Goal: Task Accomplishment & Management: Use online tool/utility

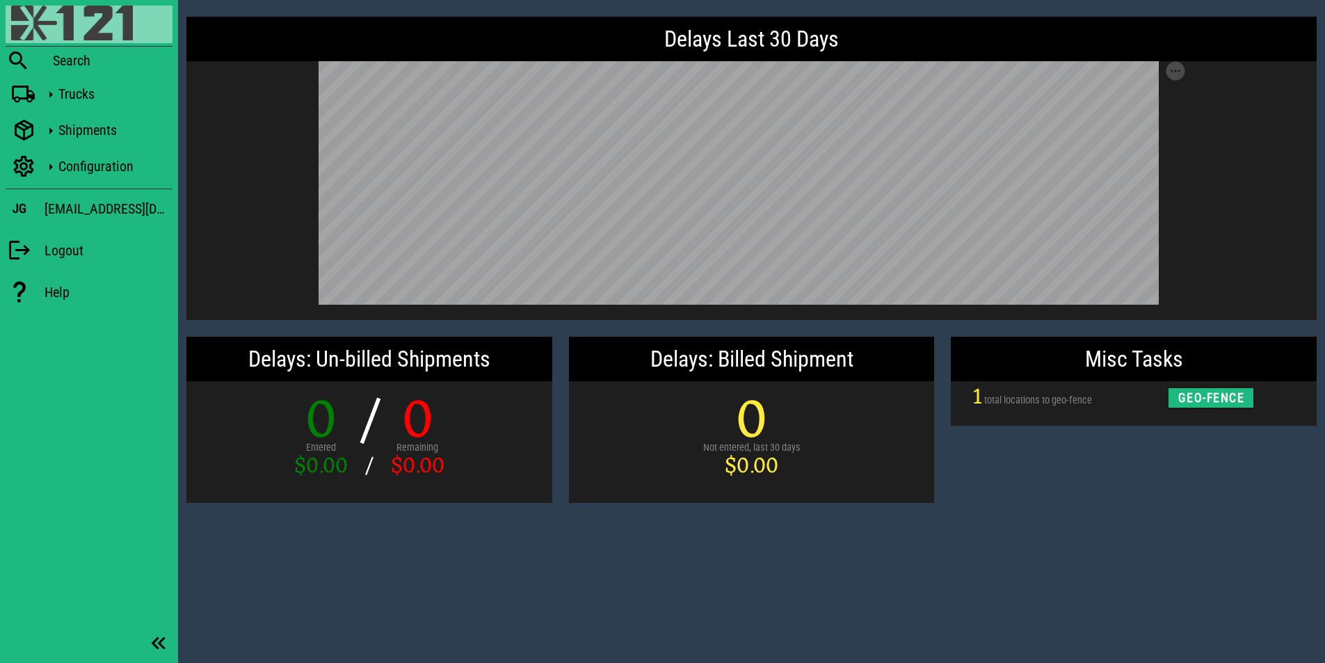
click at [106, 28] on img at bounding box center [72, 23] width 122 height 35
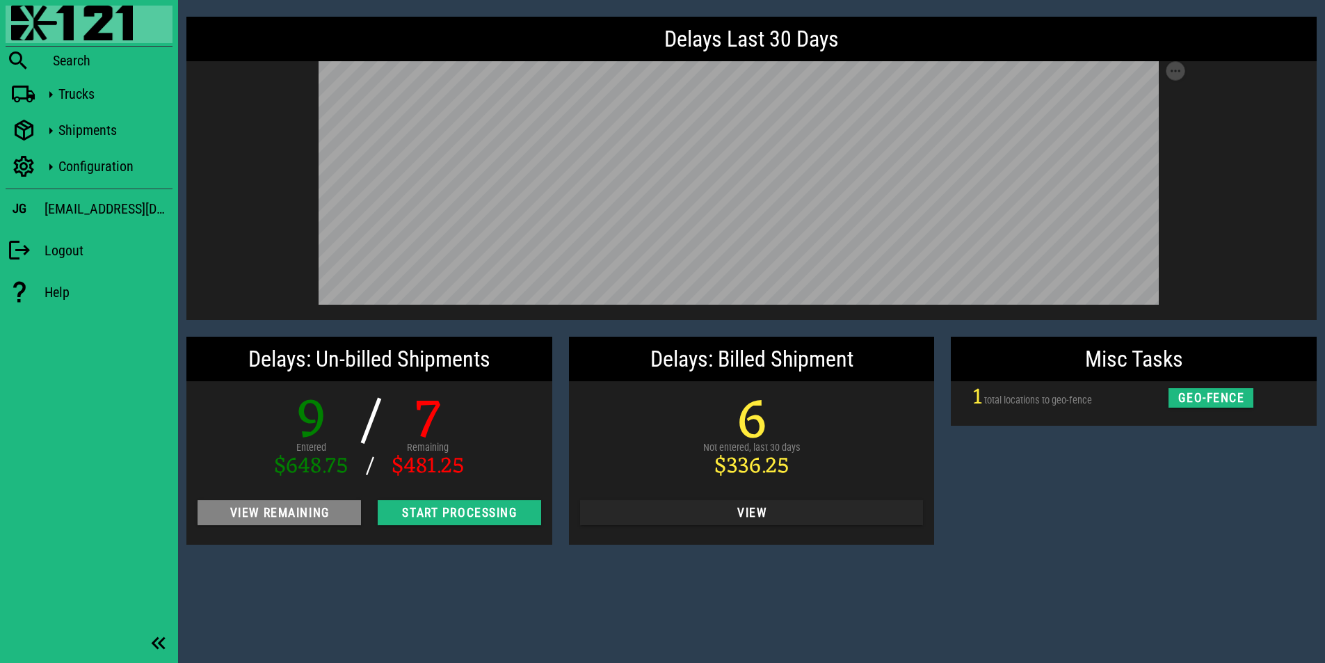
click at [314, 517] on span "View Remaining" at bounding box center [279, 512] width 141 height 14
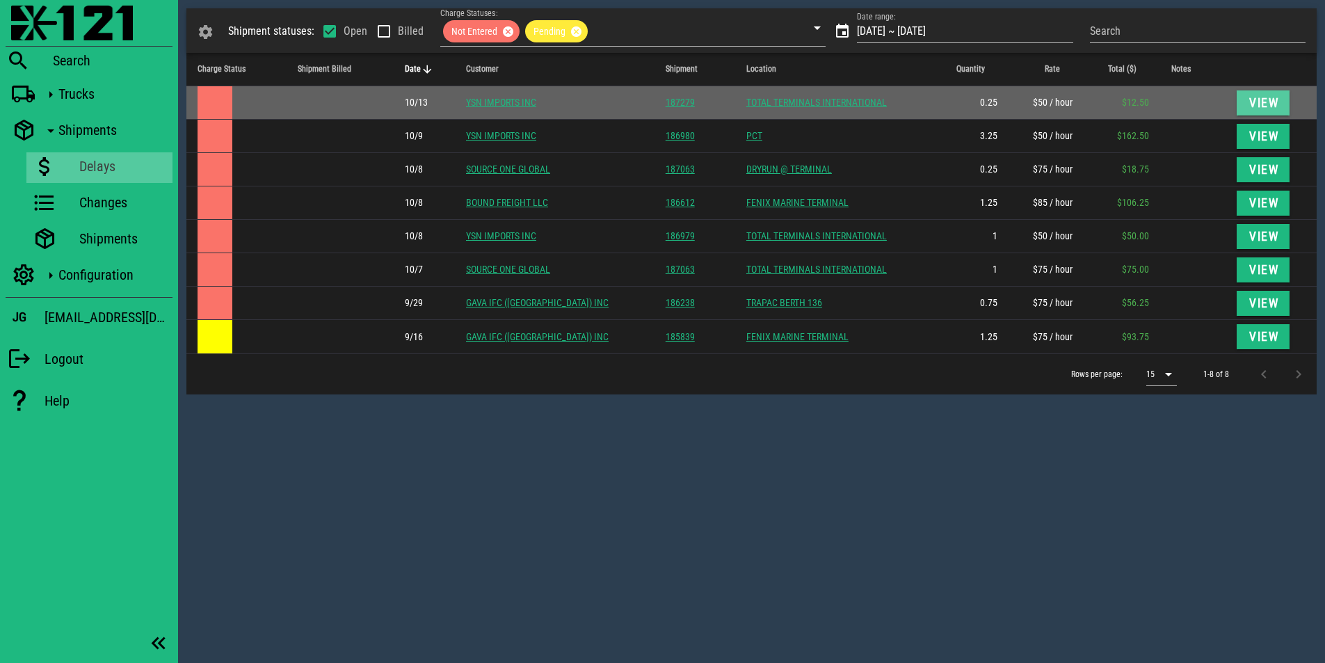
click at [1267, 101] on span "View" at bounding box center [1262, 103] width 31 height 14
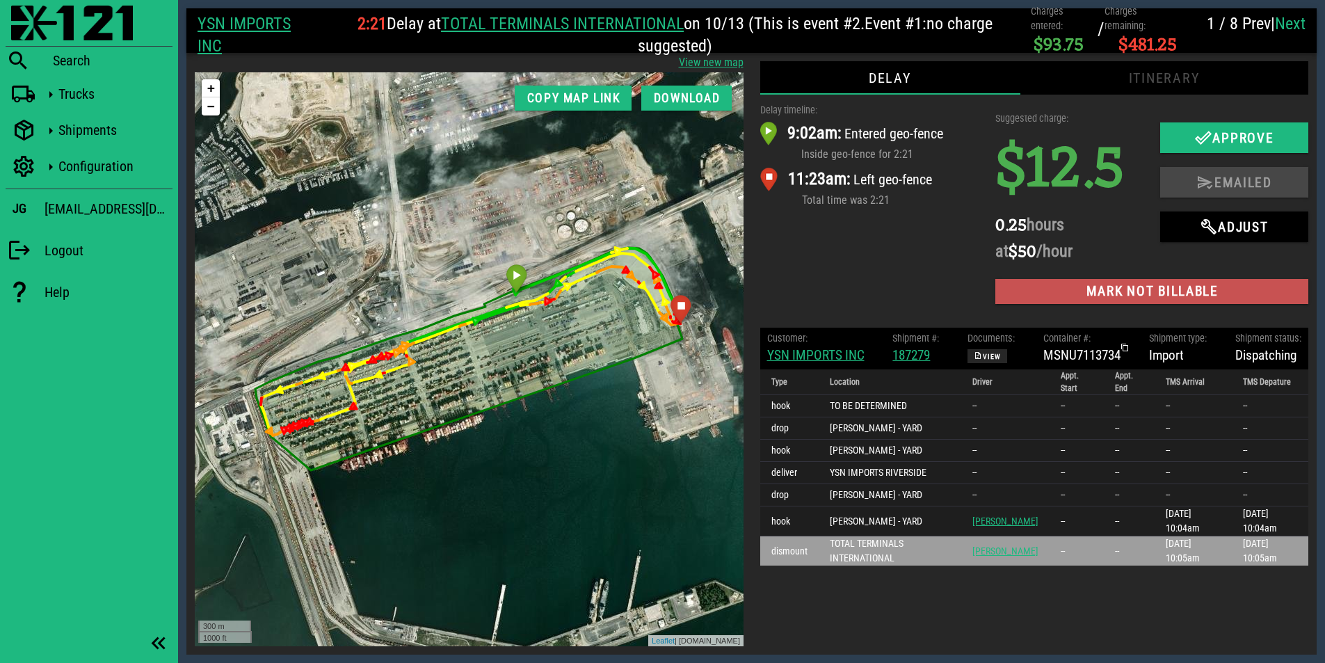
click at [1133, 293] on span "Mark not billable" at bounding box center [1151, 291] width 291 height 16
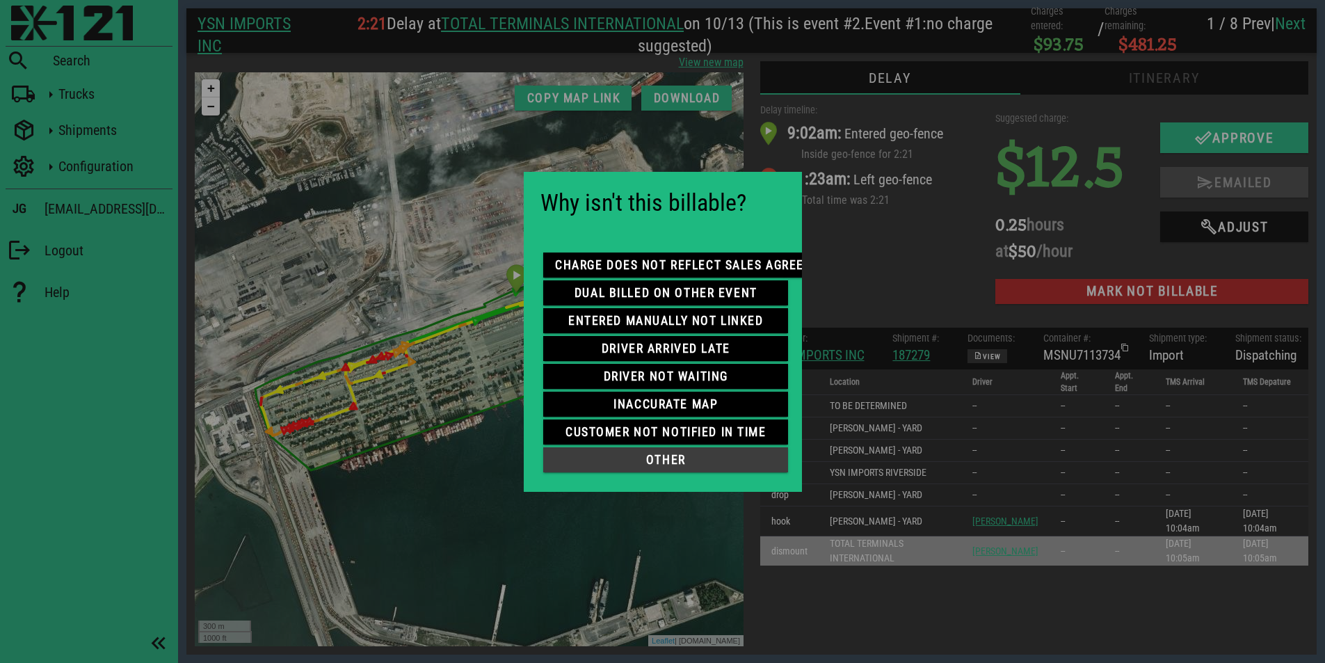
click at [697, 457] on span "other" at bounding box center [665, 460] width 223 height 14
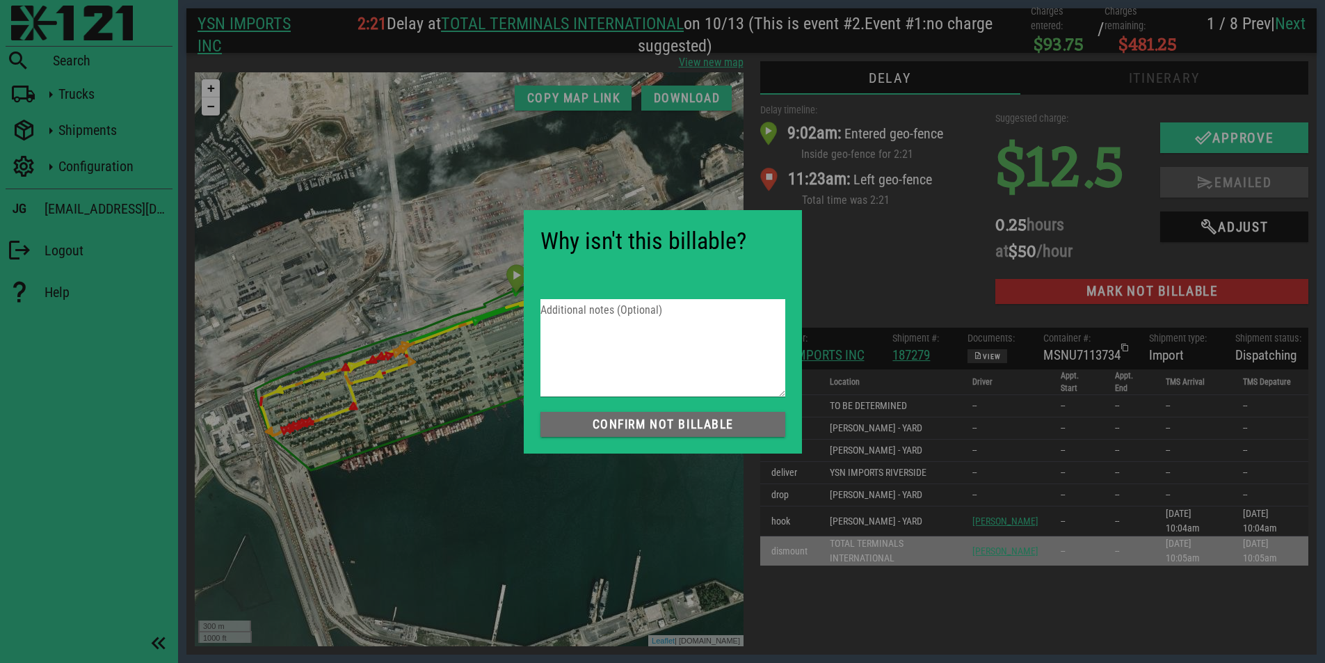
click at [688, 426] on span "Confirm not Billable" at bounding box center [662, 424] width 223 height 14
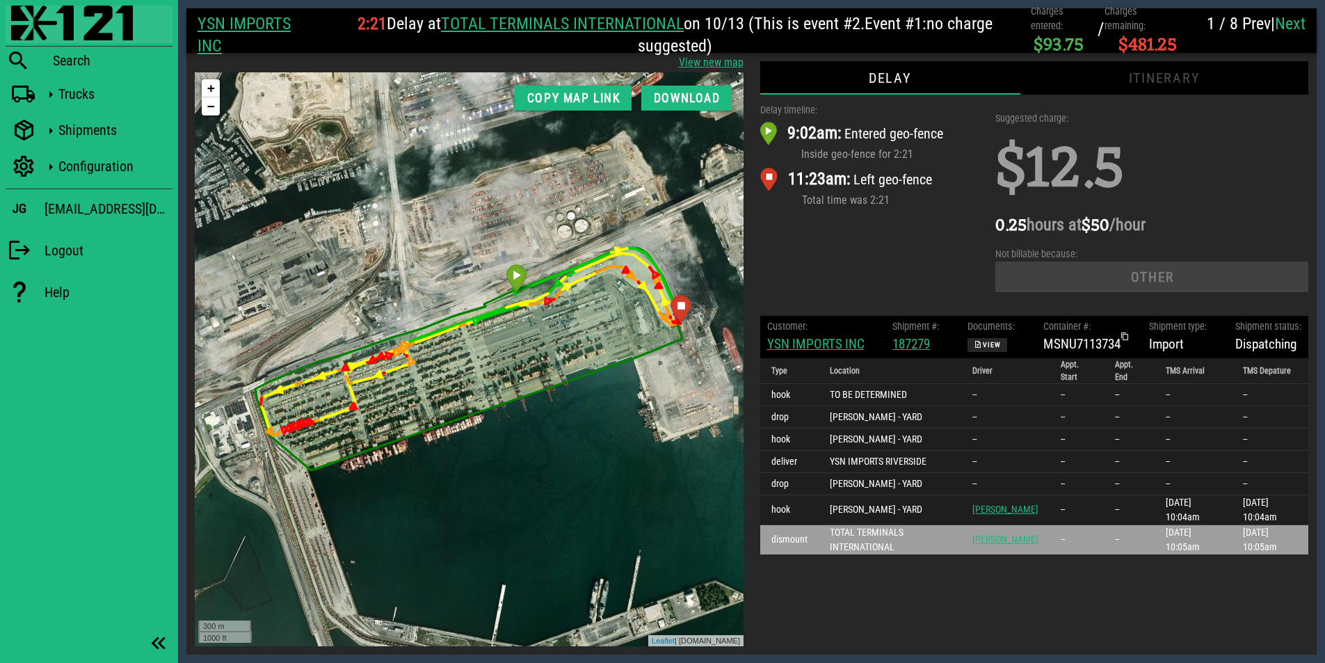
click at [65, 34] on img at bounding box center [72, 23] width 122 height 35
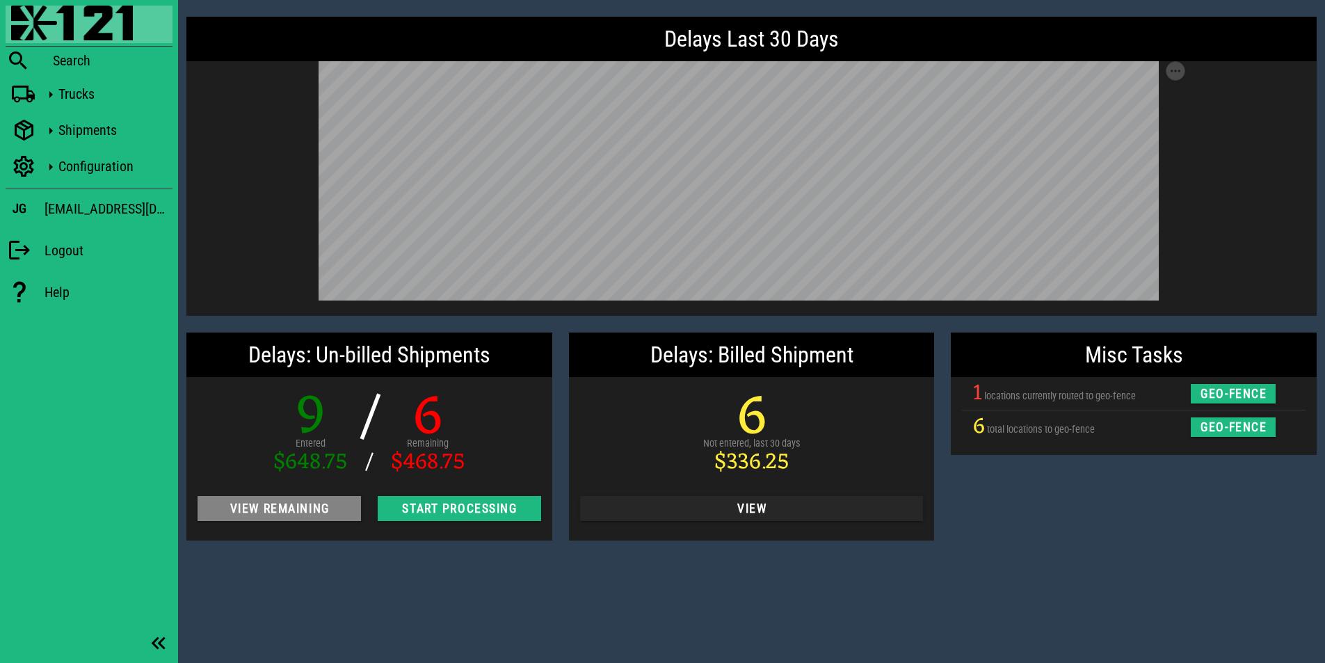
click at [314, 511] on span "View Remaining" at bounding box center [279, 508] width 141 height 14
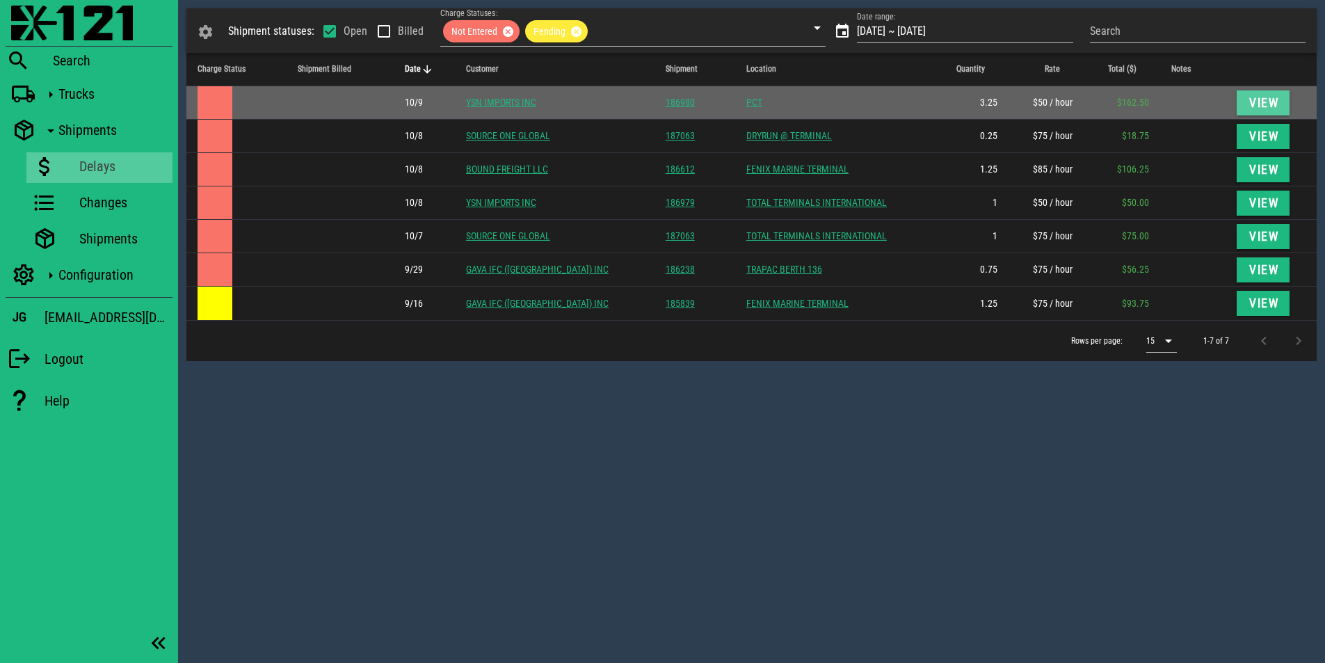
click at [1263, 101] on span "View" at bounding box center [1262, 103] width 31 height 14
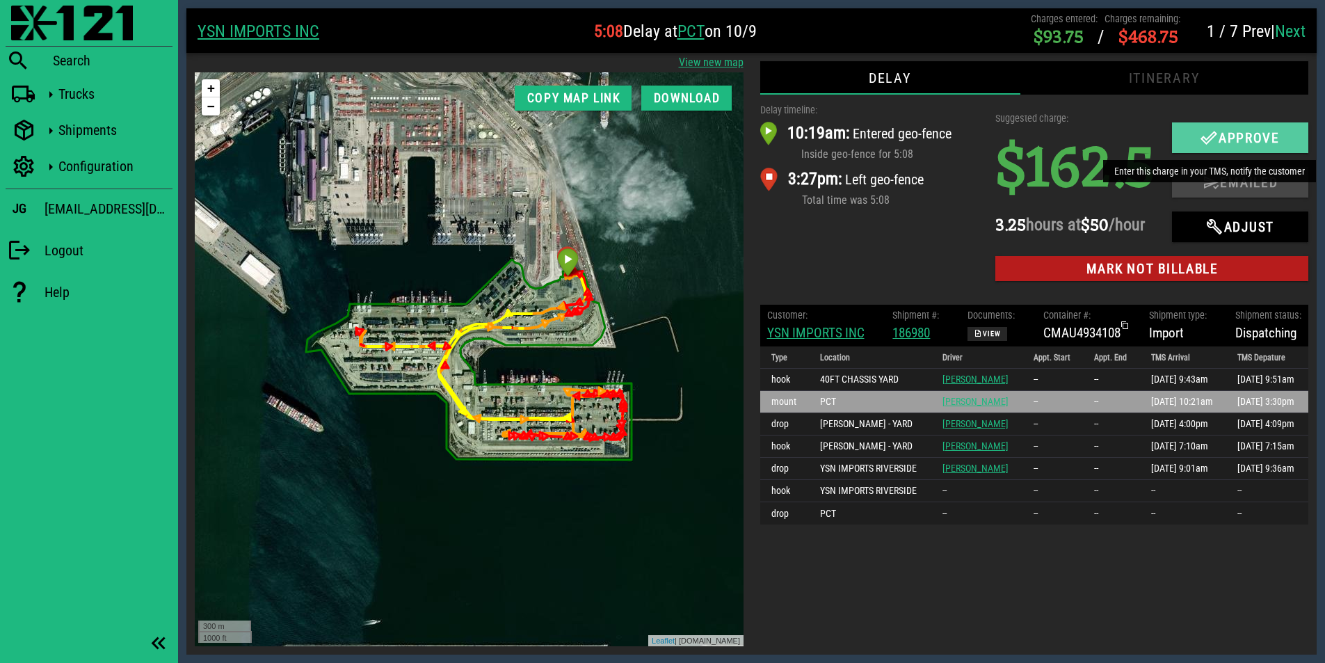
click at [1222, 140] on span "Approve" at bounding box center [1240, 137] width 109 height 17
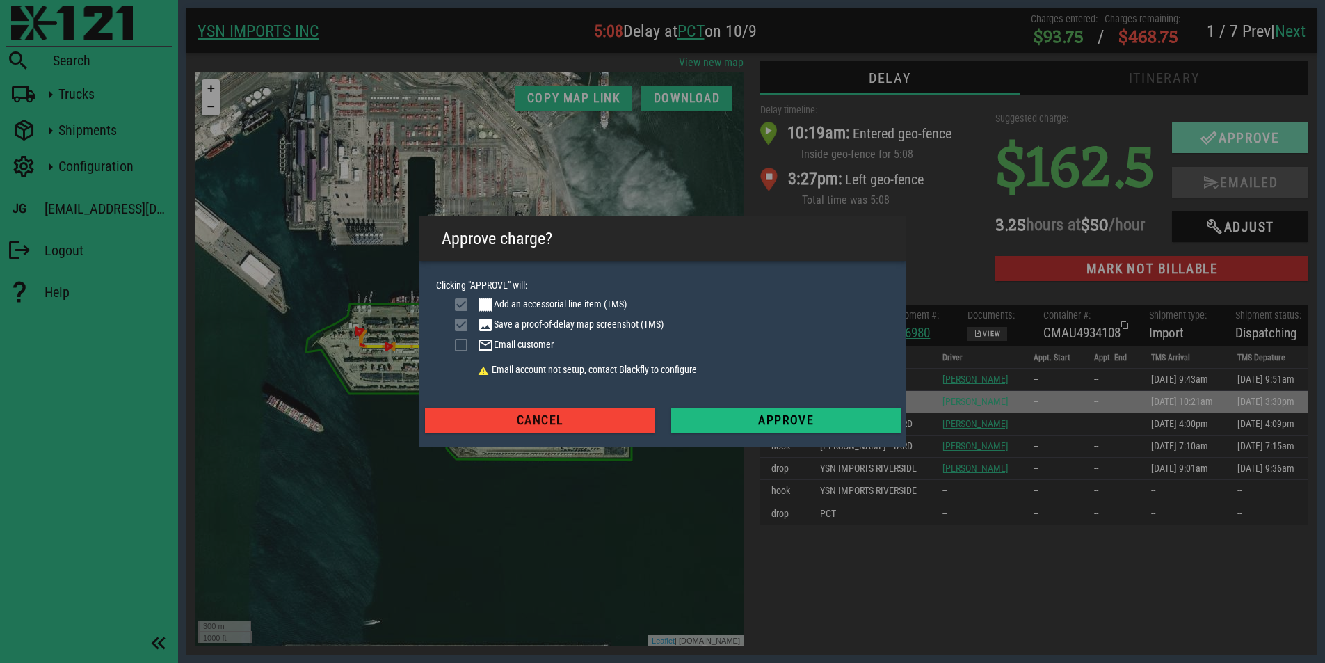
checkbox input "true"
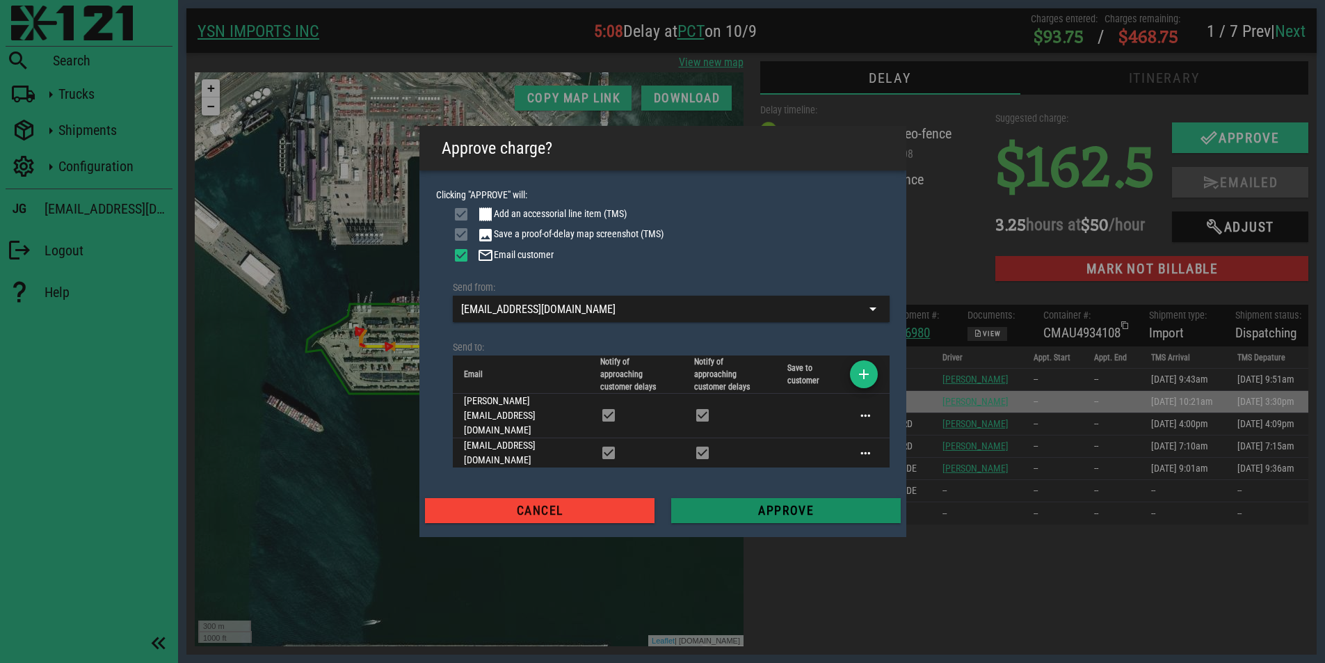
click at [795, 503] on span "Approve" at bounding box center [785, 510] width 207 height 14
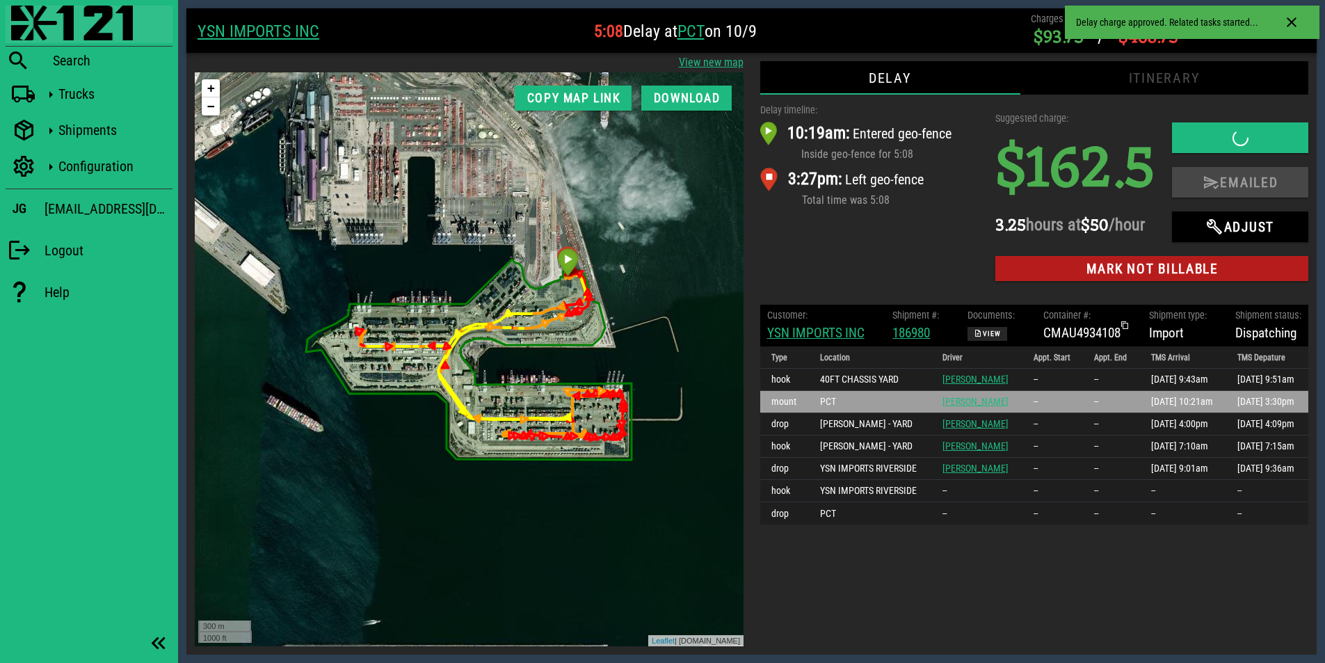
click at [78, 28] on img at bounding box center [72, 23] width 122 height 35
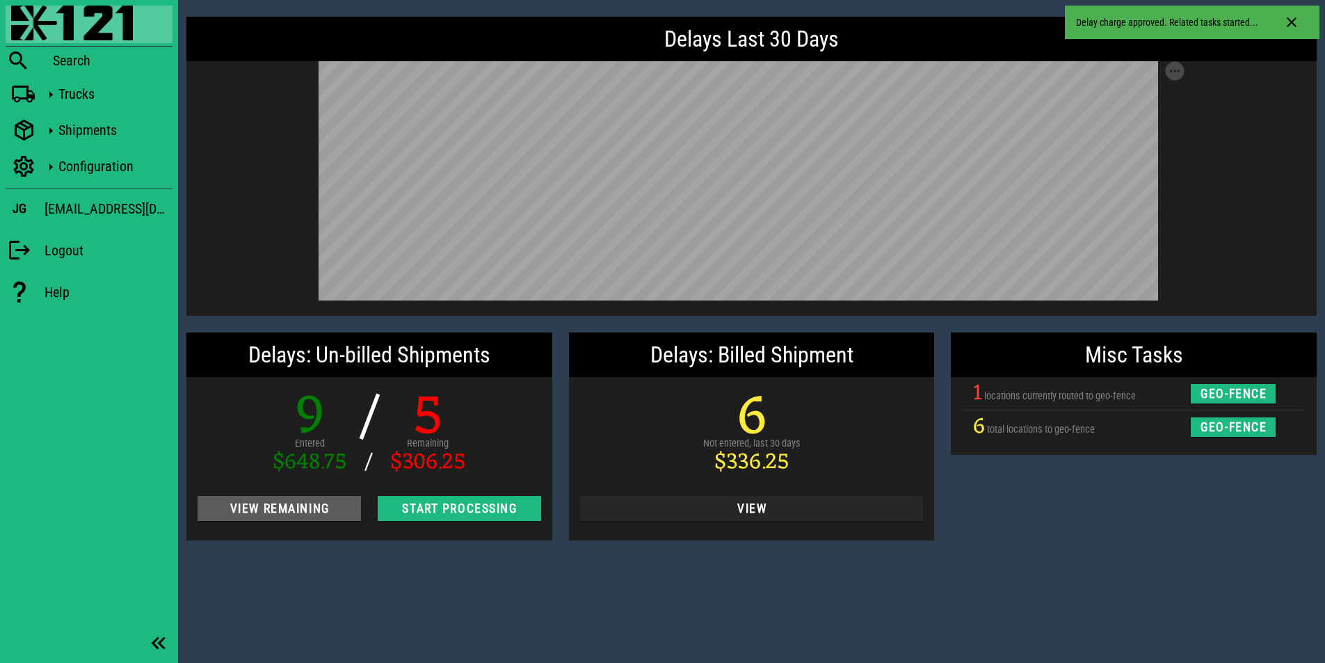
click at [298, 511] on span "View Remaining" at bounding box center [279, 508] width 141 height 14
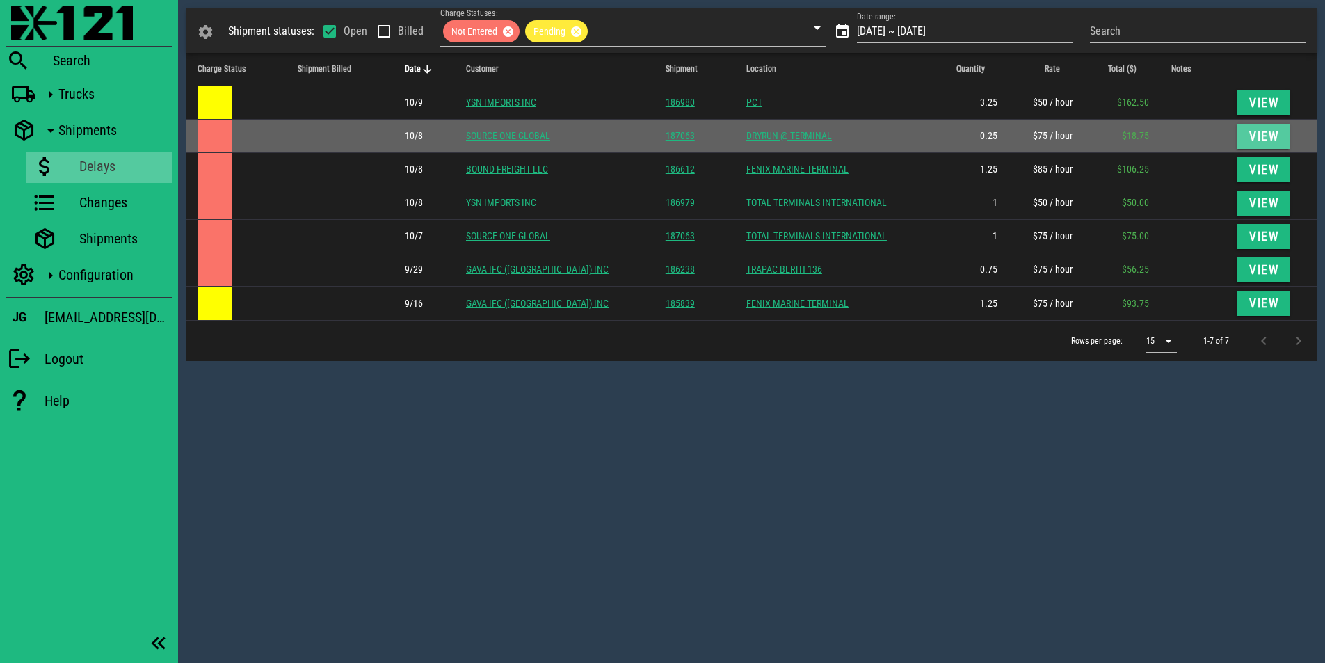
click at [1261, 134] on span "View" at bounding box center [1262, 136] width 31 height 14
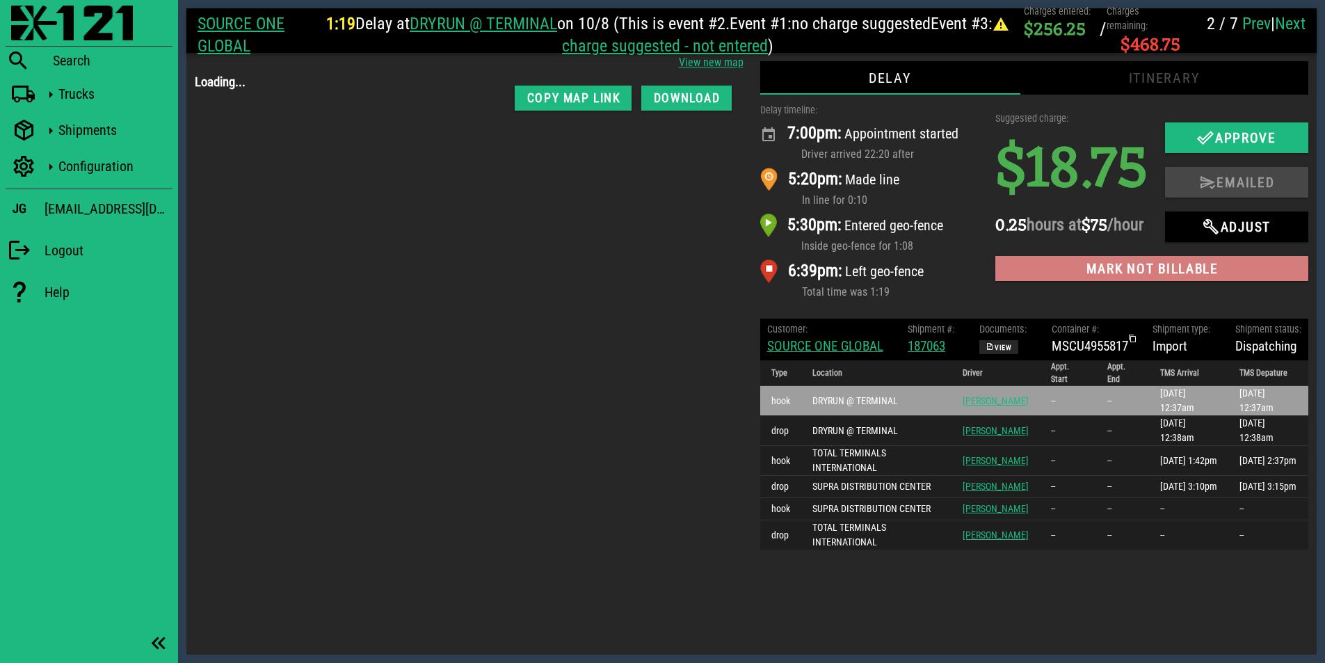
click at [1116, 277] on span "Mark not billable" at bounding box center [1151, 269] width 291 height 16
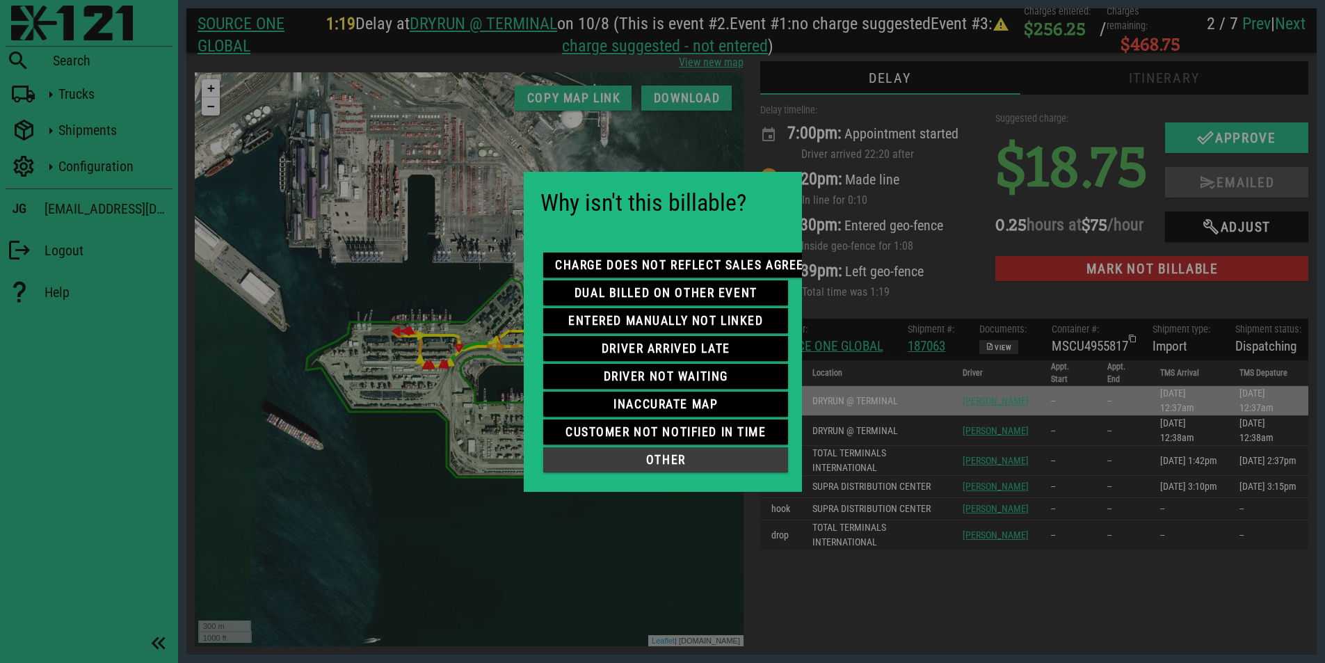
click at [692, 453] on span "other" at bounding box center [665, 460] width 223 height 14
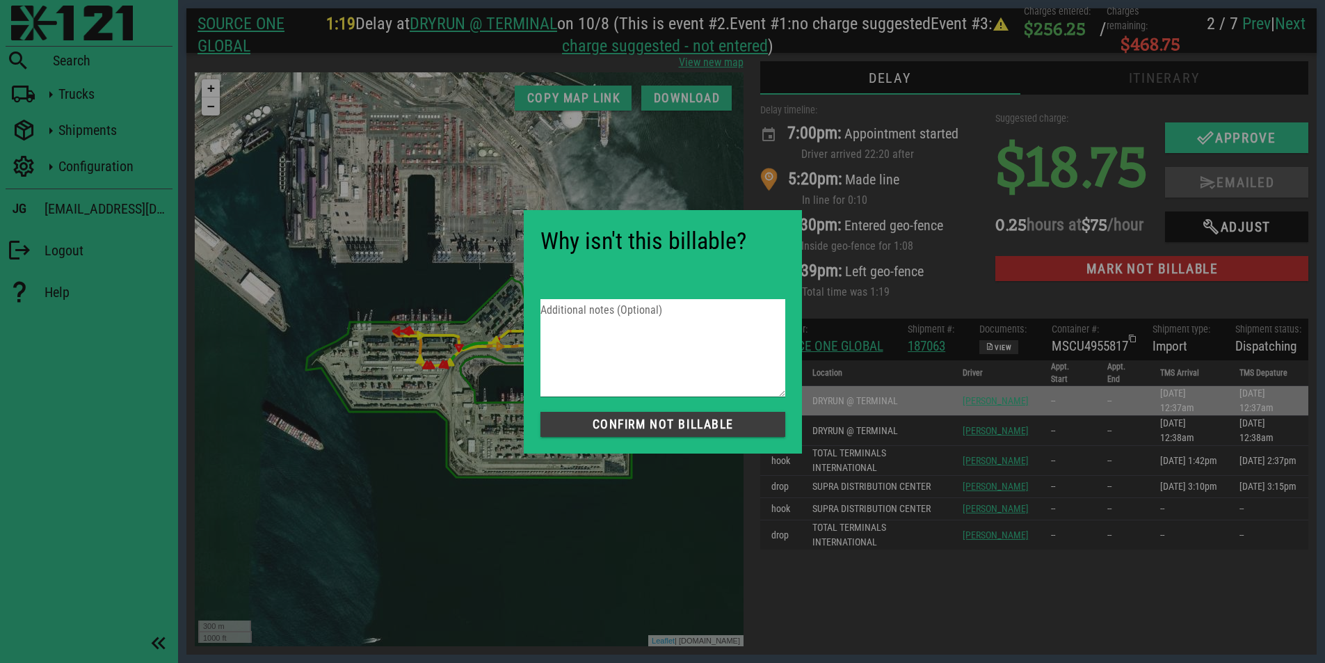
click at [655, 428] on span "Confirm not Billable" at bounding box center [662, 424] width 223 height 14
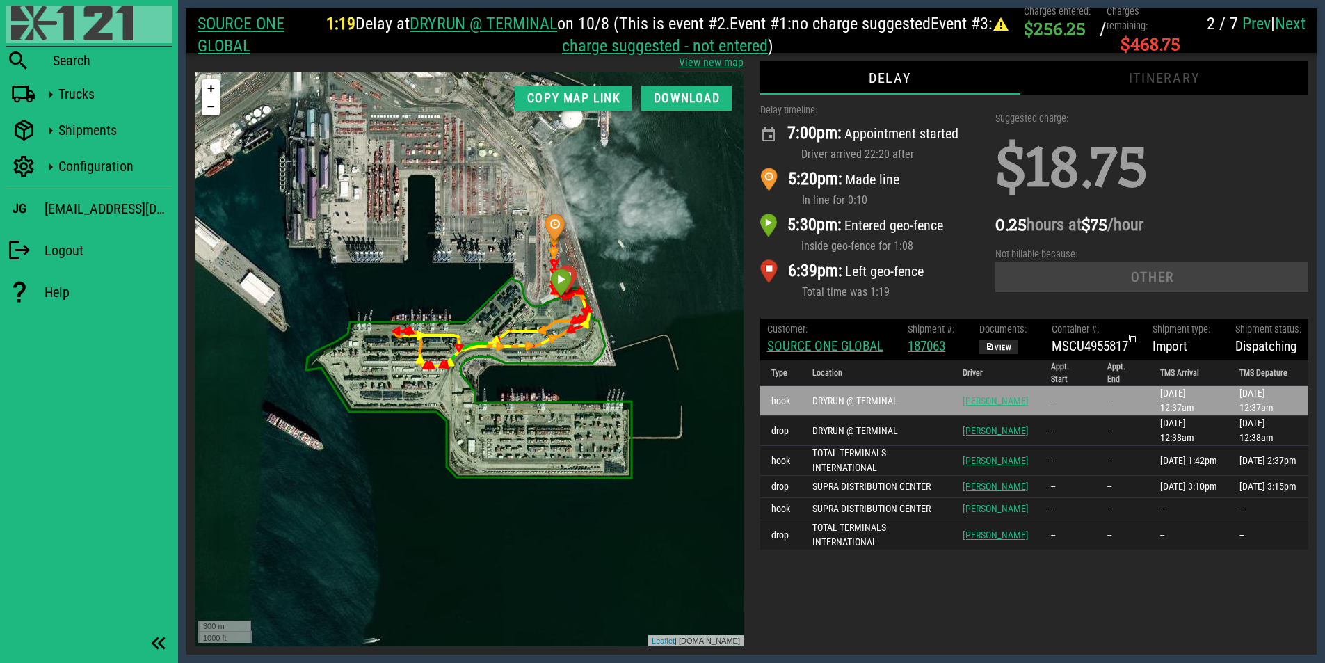
click at [63, 28] on img at bounding box center [72, 23] width 122 height 35
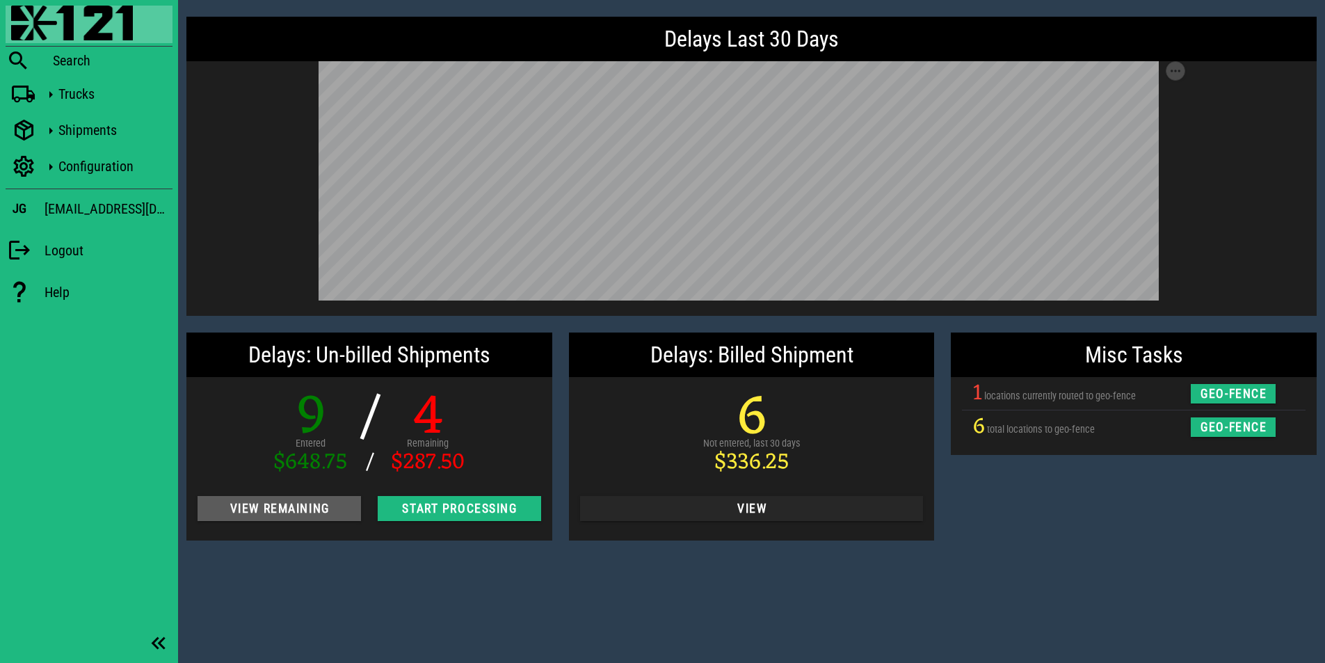
click at [319, 509] on span "View Remaining" at bounding box center [279, 508] width 141 height 14
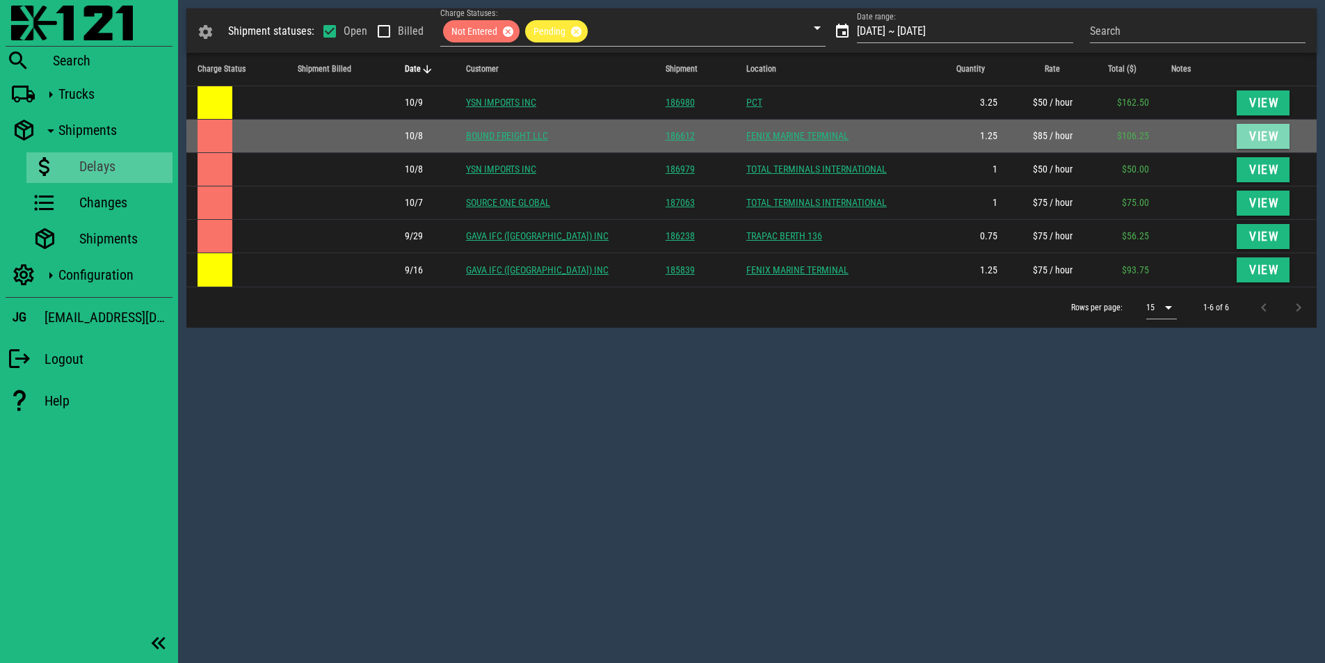
click at [1256, 138] on span "View" at bounding box center [1262, 136] width 31 height 14
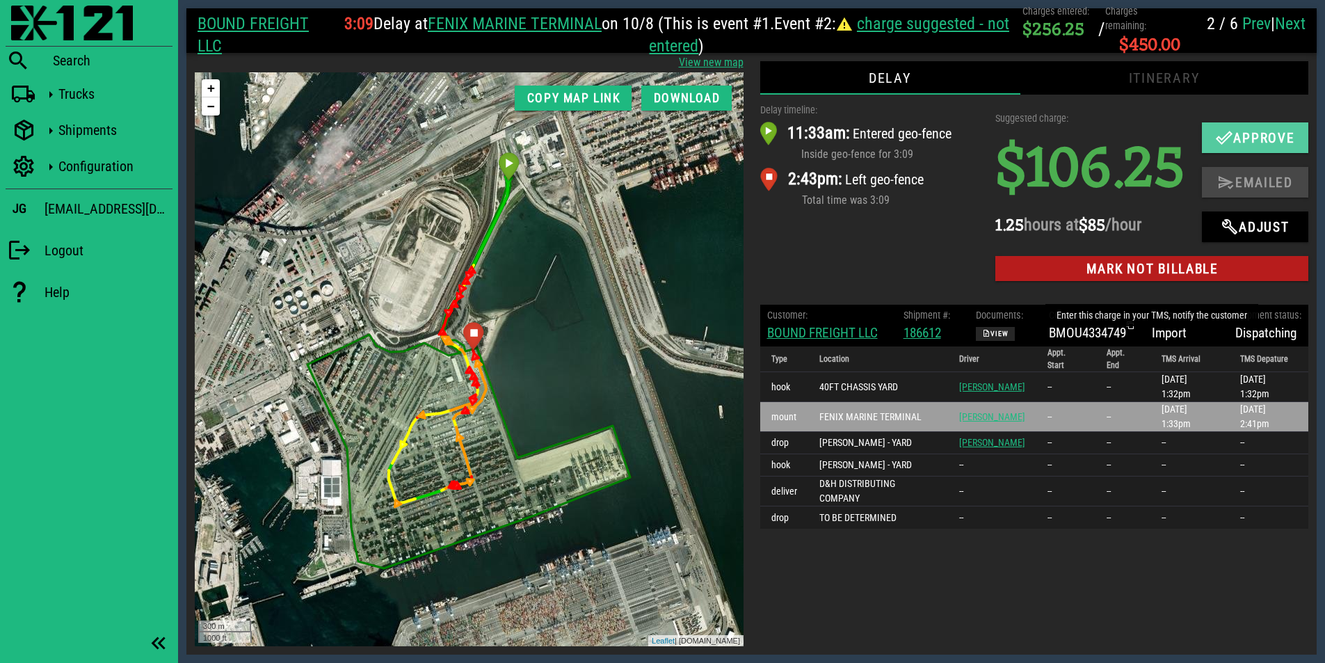
click at [1215, 146] on span "Approve" at bounding box center [1254, 137] width 79 height 17
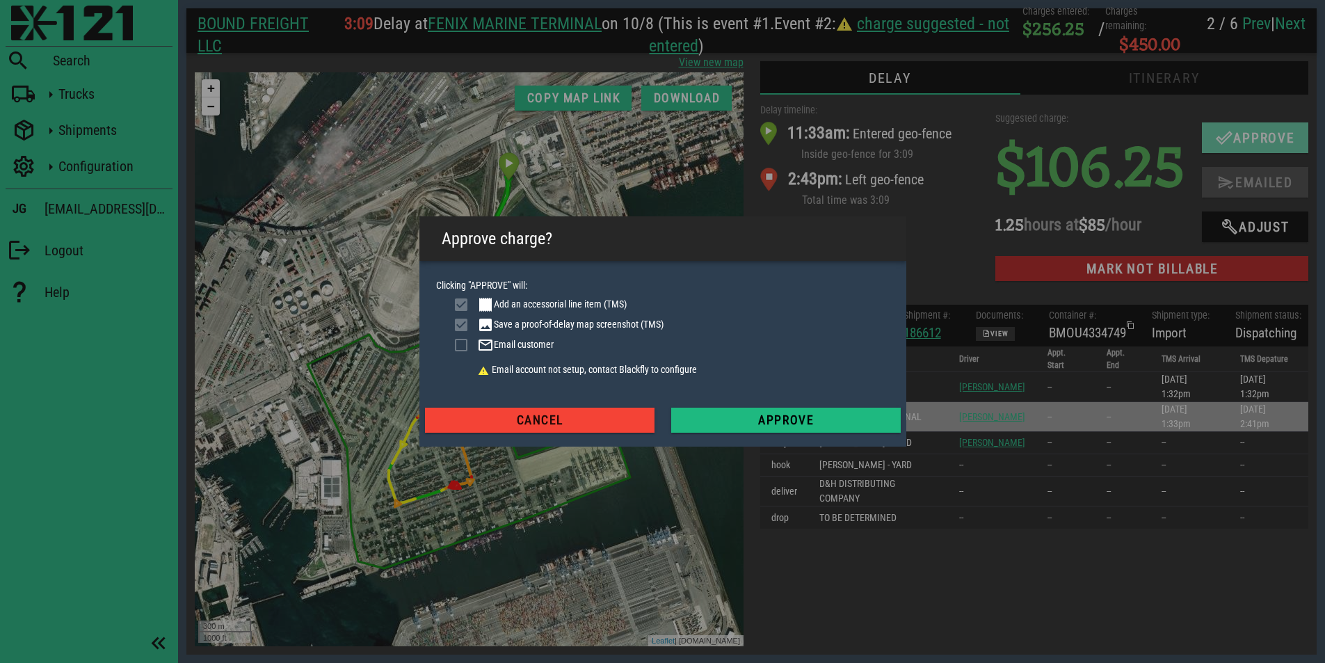
checkbox input "true"
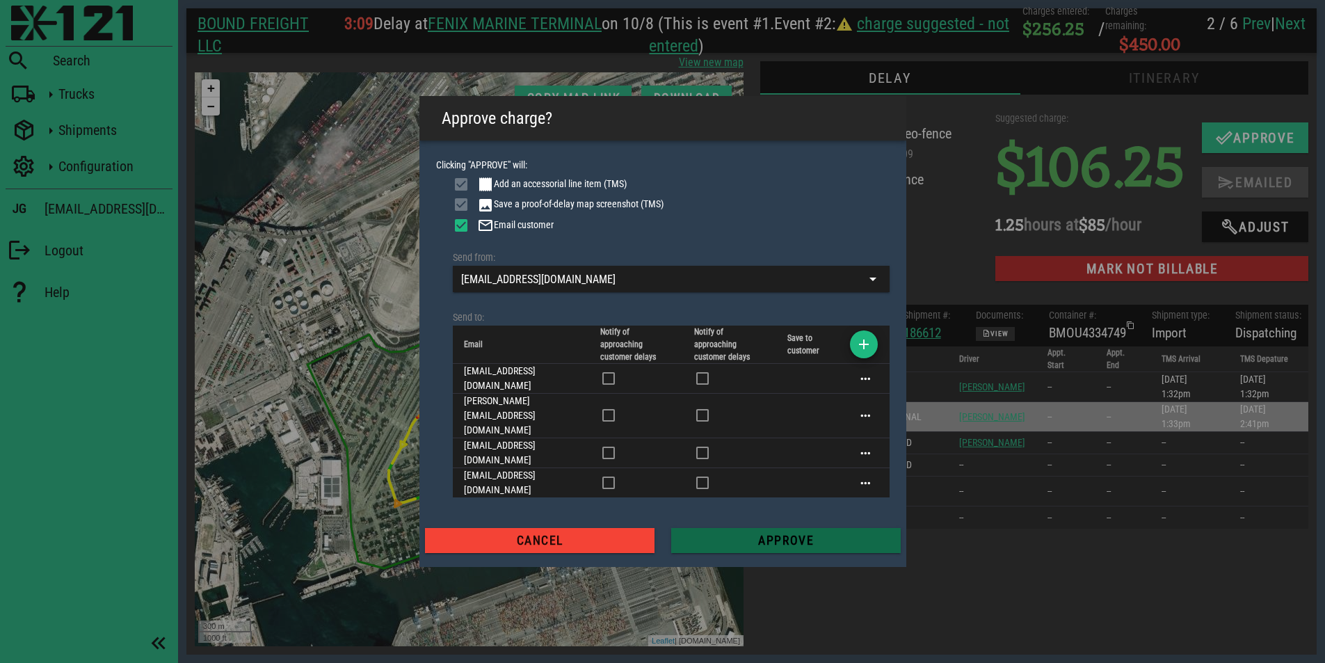
click at [746, 533] on span "Approve" at bounding box center [785, 540] width 207 height 14
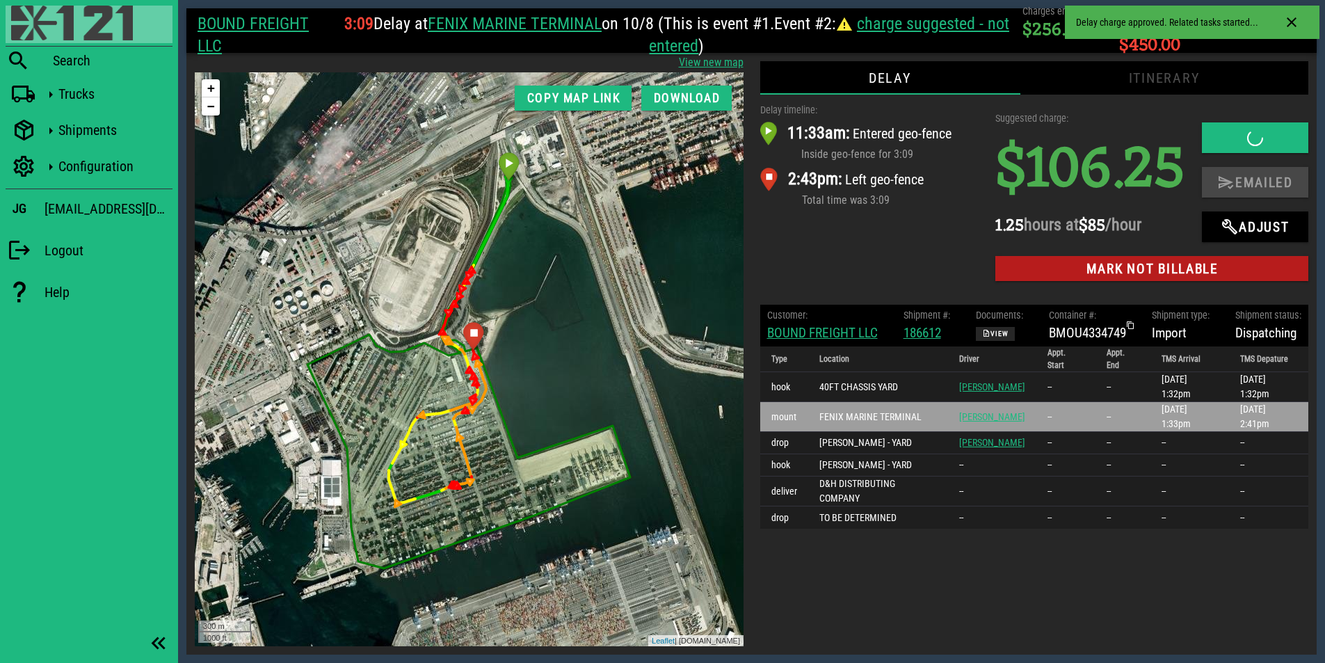
click at [67, 31] on img at bounding box center [72, 23] width 122 height 35
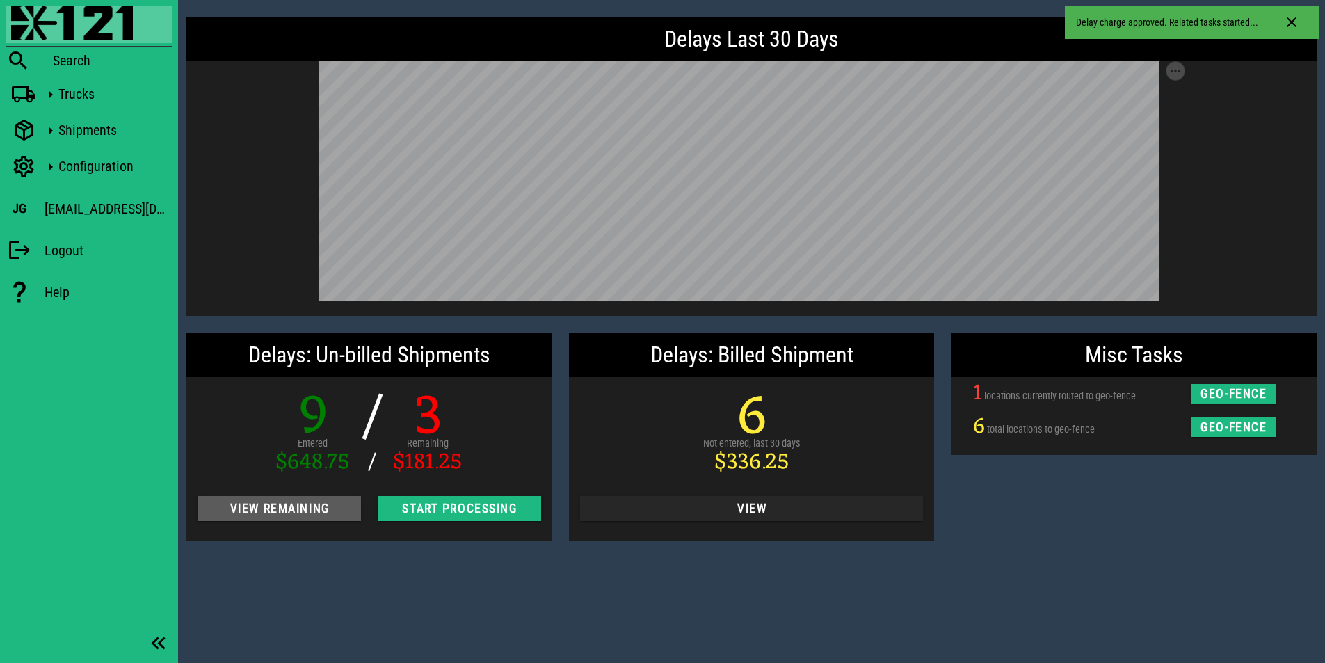
click at [305, 505] on span "View Remaining" at bounding box center [279, 508] width 141 height 14
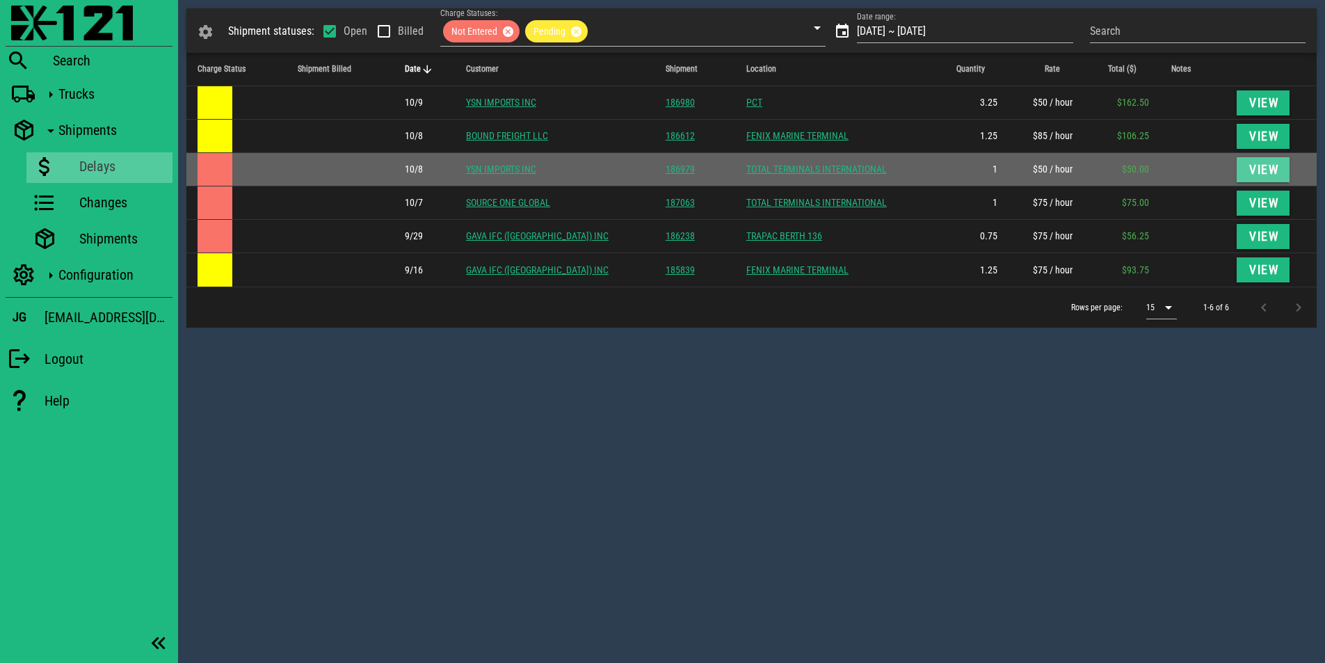
click at [1254, 170] on span "View" at bounding box center [1262, 170] width 31 height 14
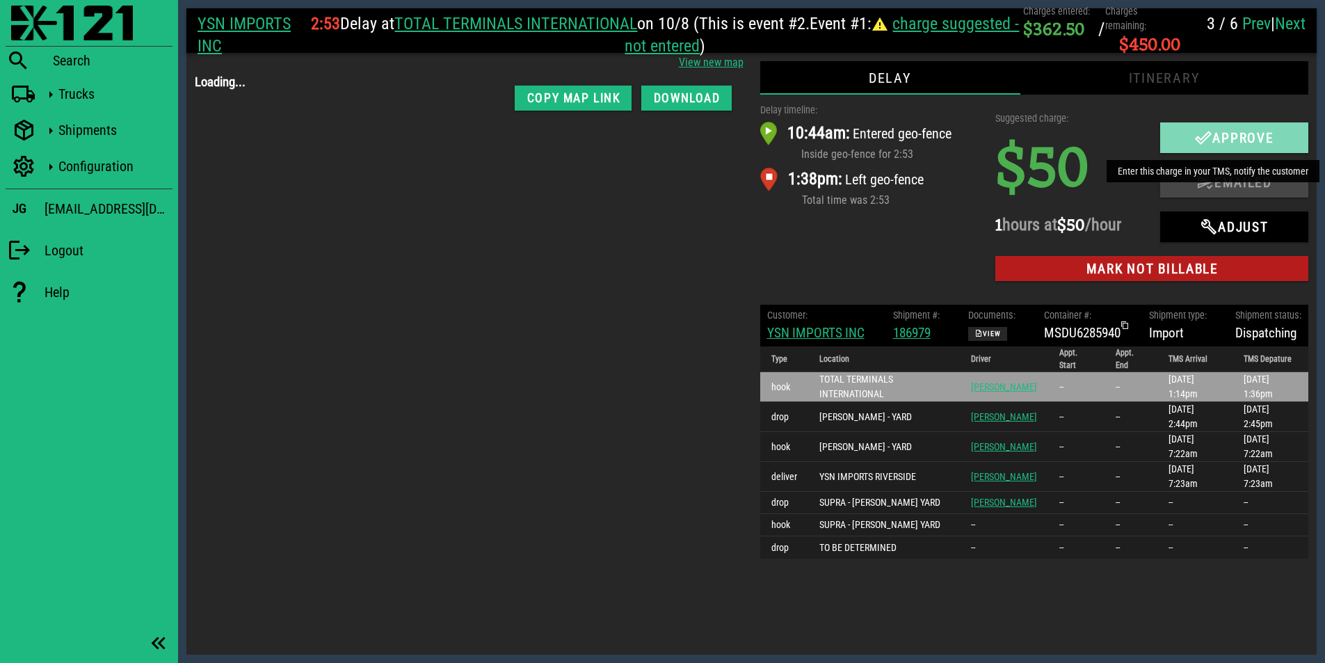
click at [1243, 139] on span "Approve" at bounding box center [1234, 137] width 121 height 17
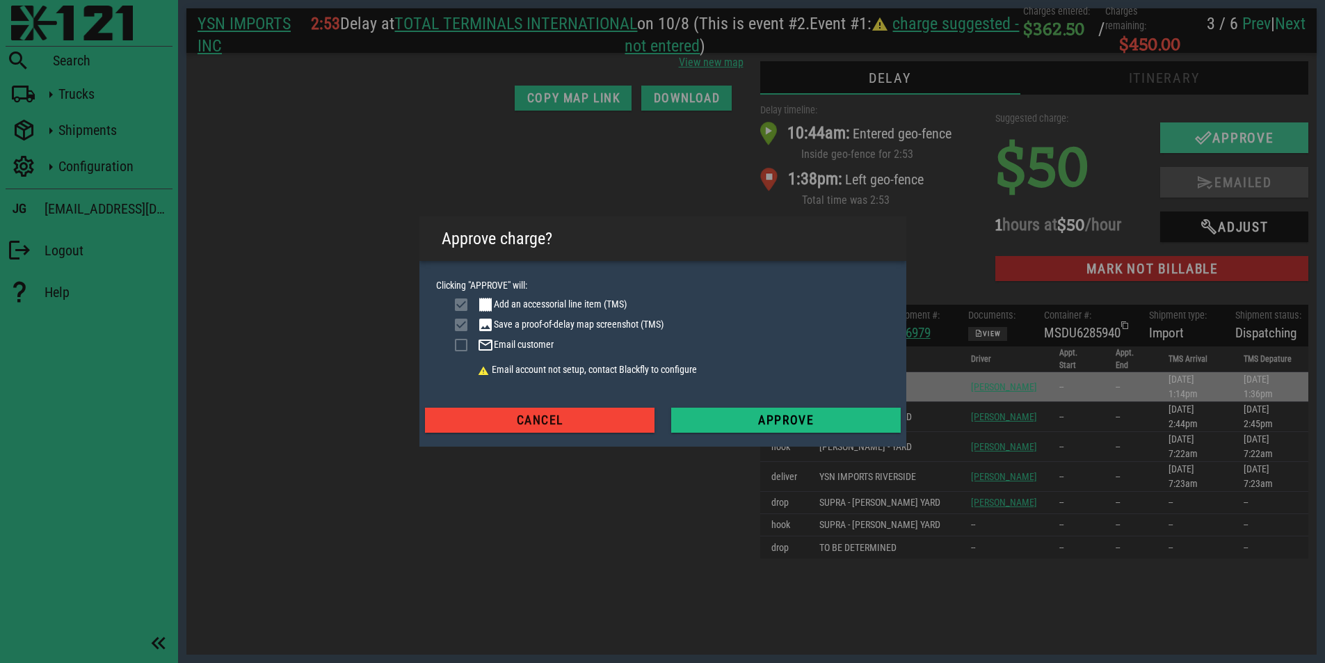
checkbox input "true"
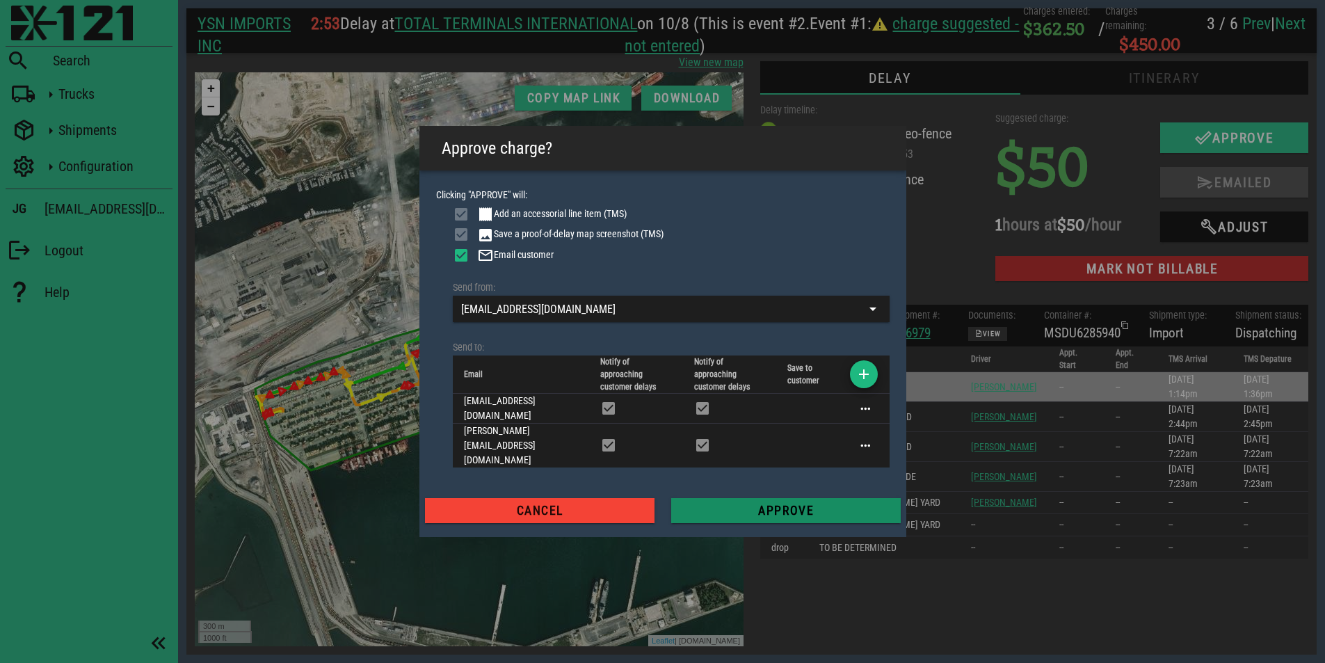
click at [810, 503] on span "Approve" at bounding box center [785, 510] width 207 height 14
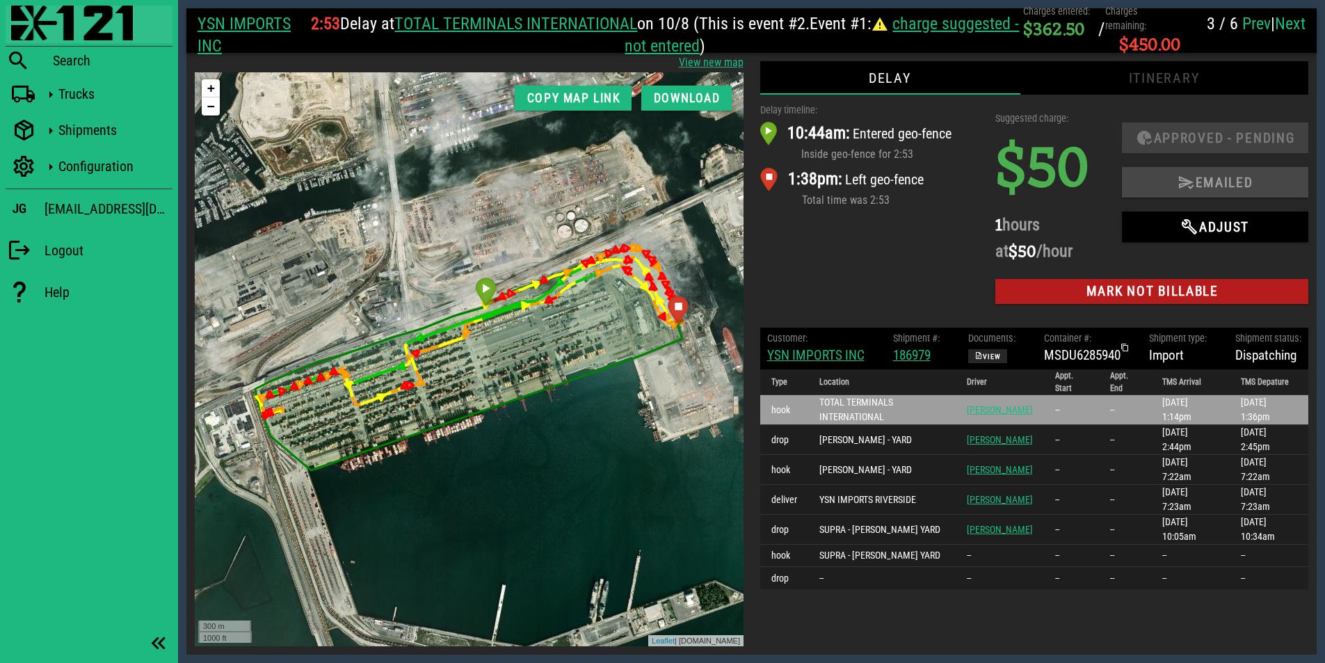
click at [101, 35] on img at bounding box center [72, 23] width 122 height 35
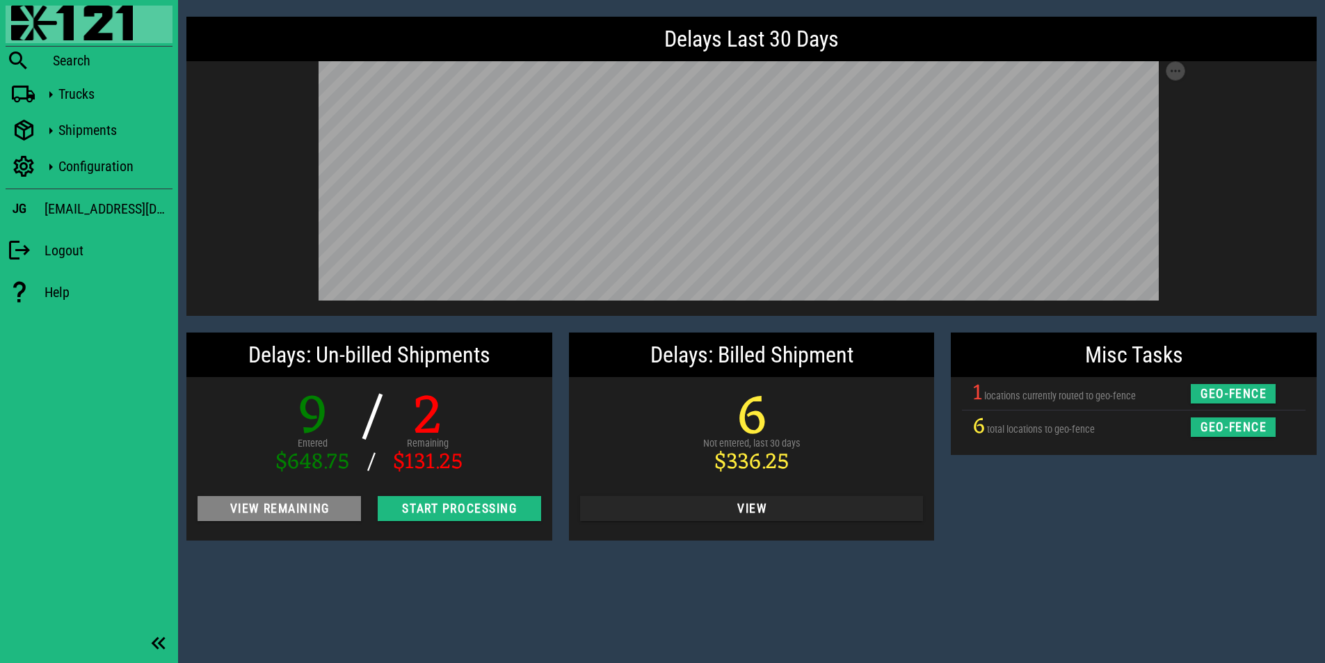
click at [307, 514] on span "View Remaining" at bounding box center [279, 508] width 141 height 14
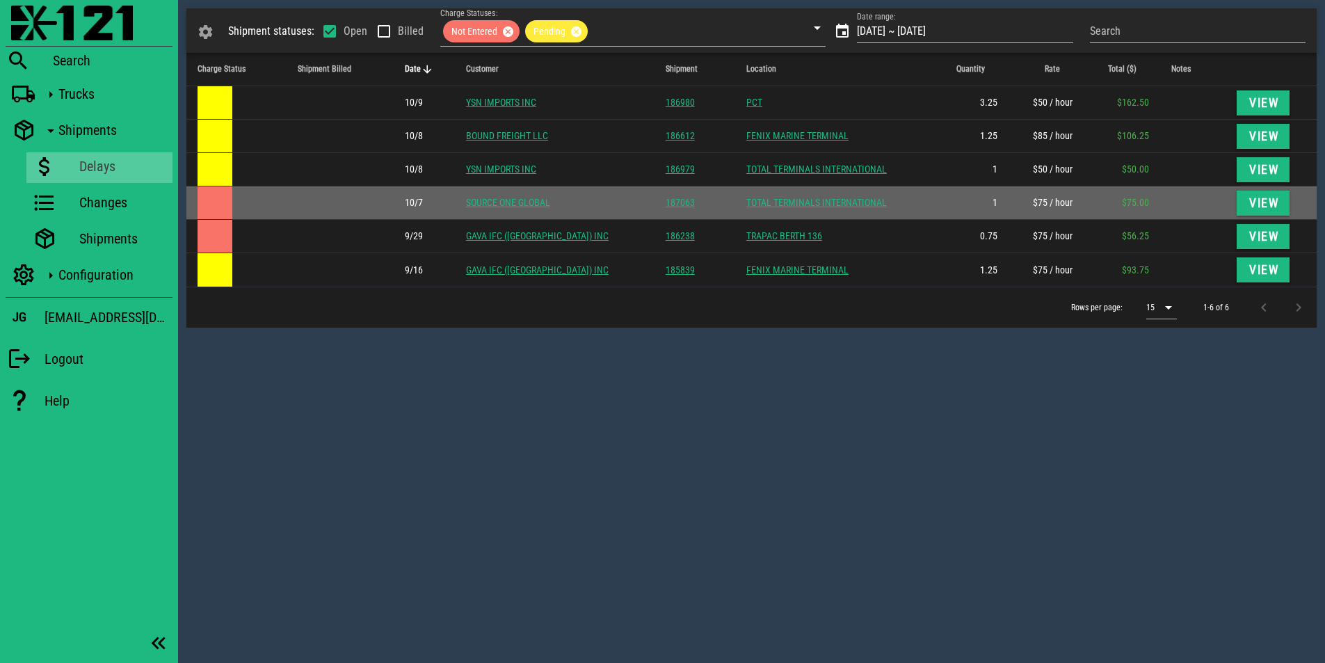
click at [1291, 200] on td "View" at bounding box center [1270, 202] width 91 height 33
click at [1266, 202] on span "View" at bounding box center [1262, 203] width 31 height 14
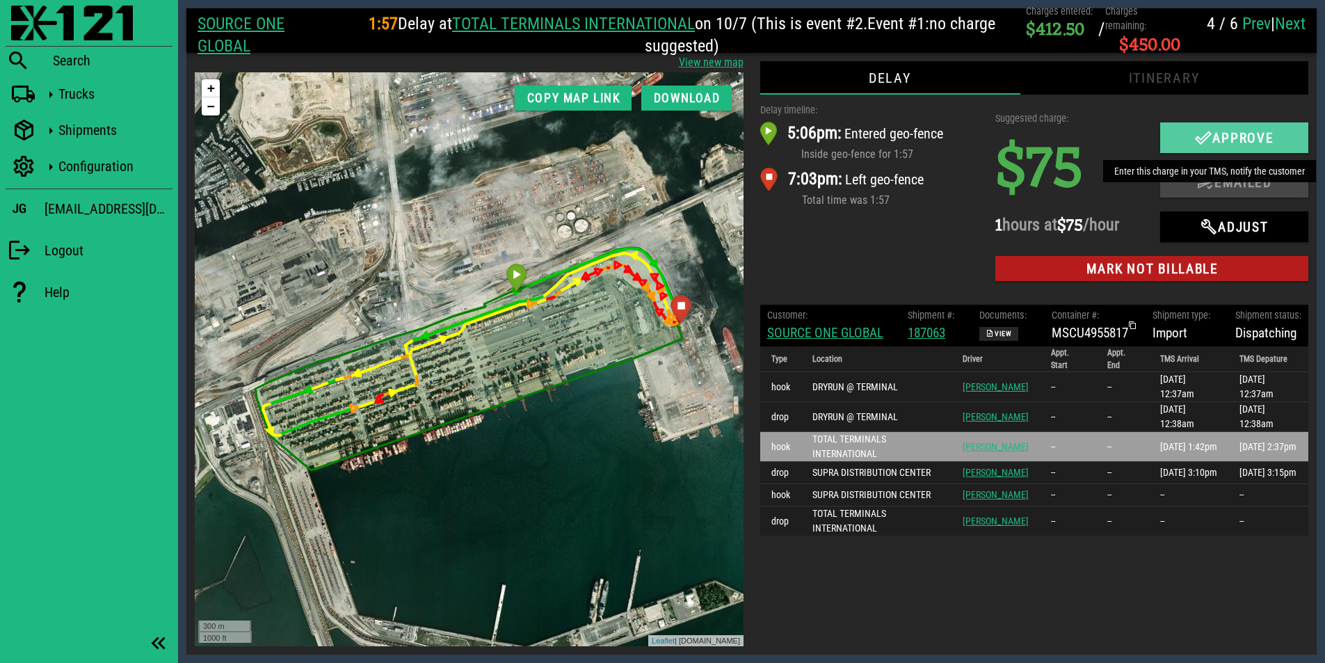
click at [1221, 143] on span "Approve" at bounding box center [1234, 137] width 121 height 17
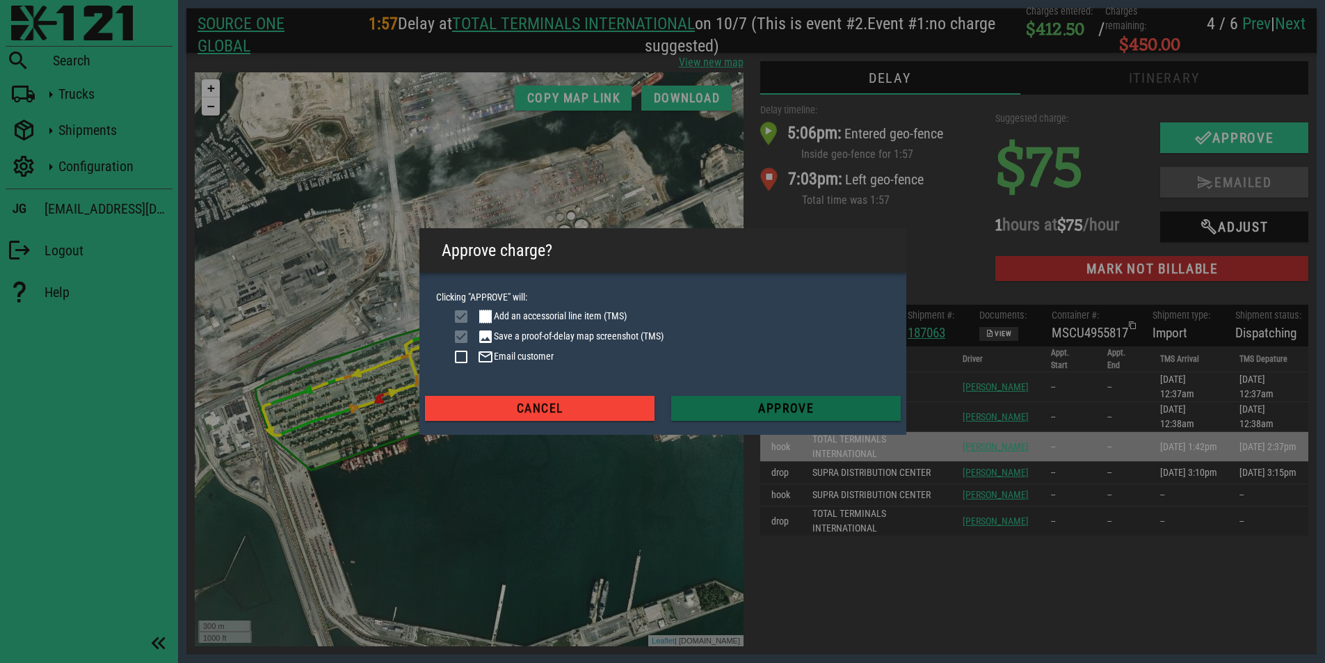
click at [745, 411] on span "Approve" at bounding box center [785, 408] width 207 height 14
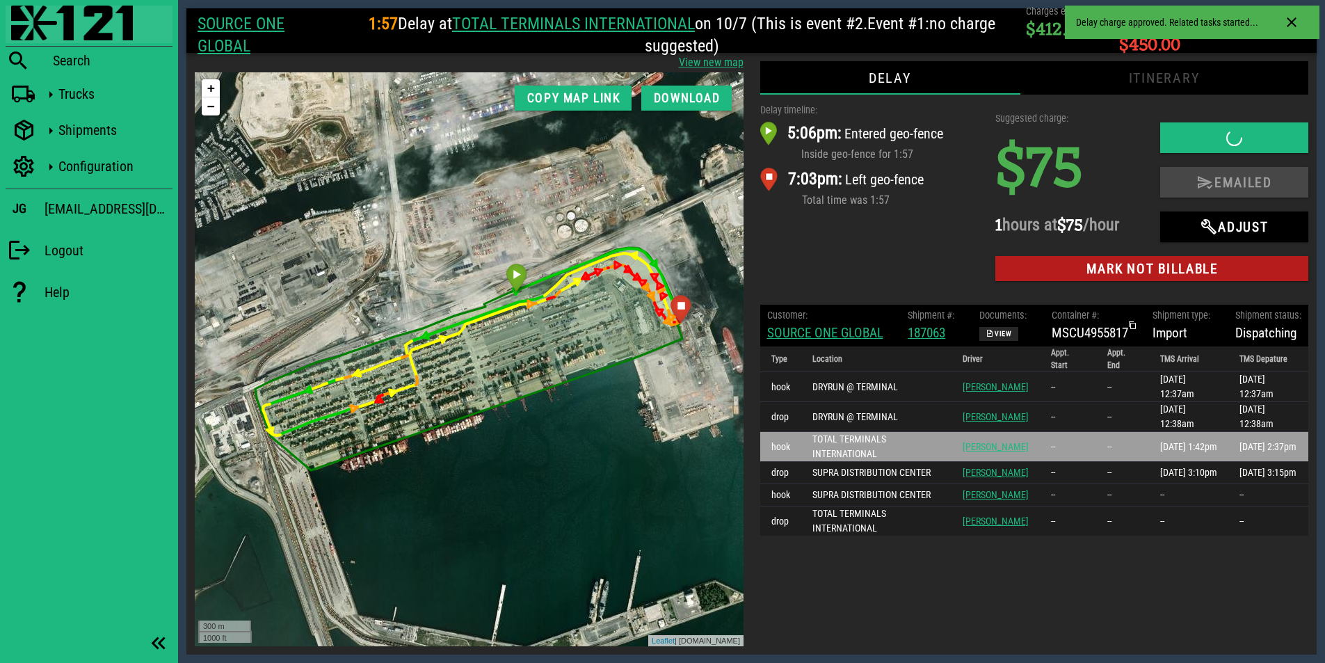
click at [72, 33] on img at bounding box center [72, 23] width 122 height 35
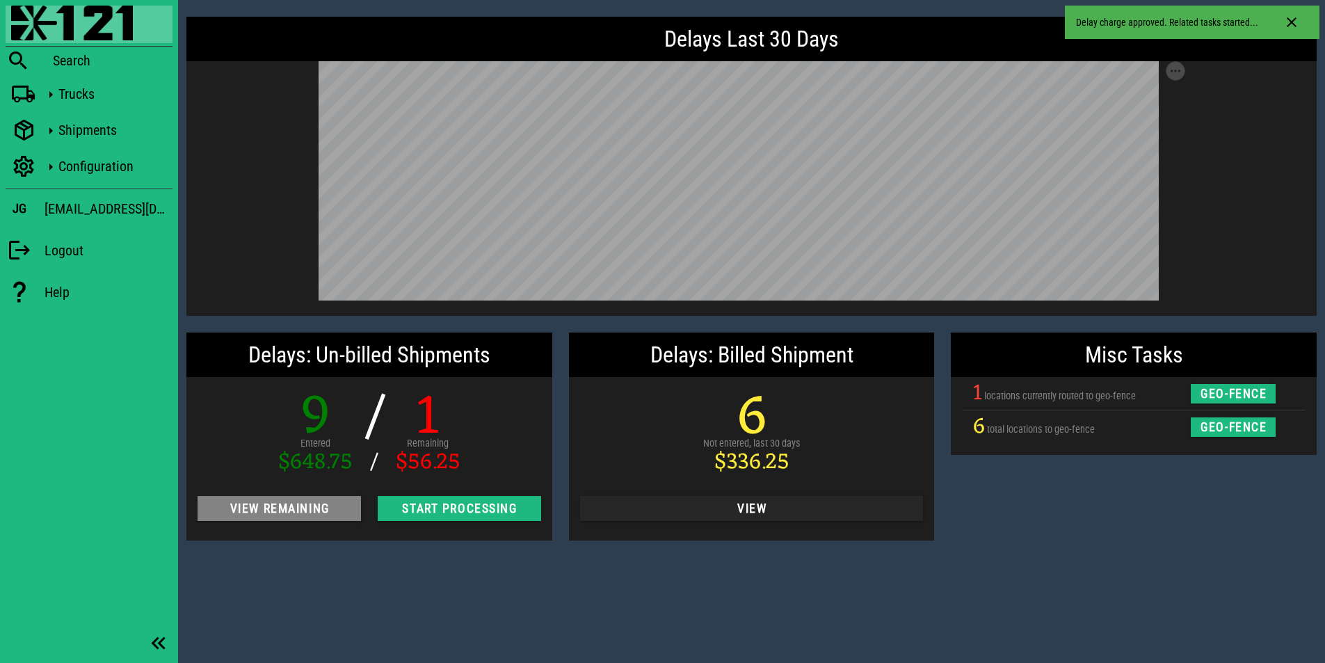
click at [309, 515] on span "View Remaining" at bounding box center [279, 508] width 141 height 14
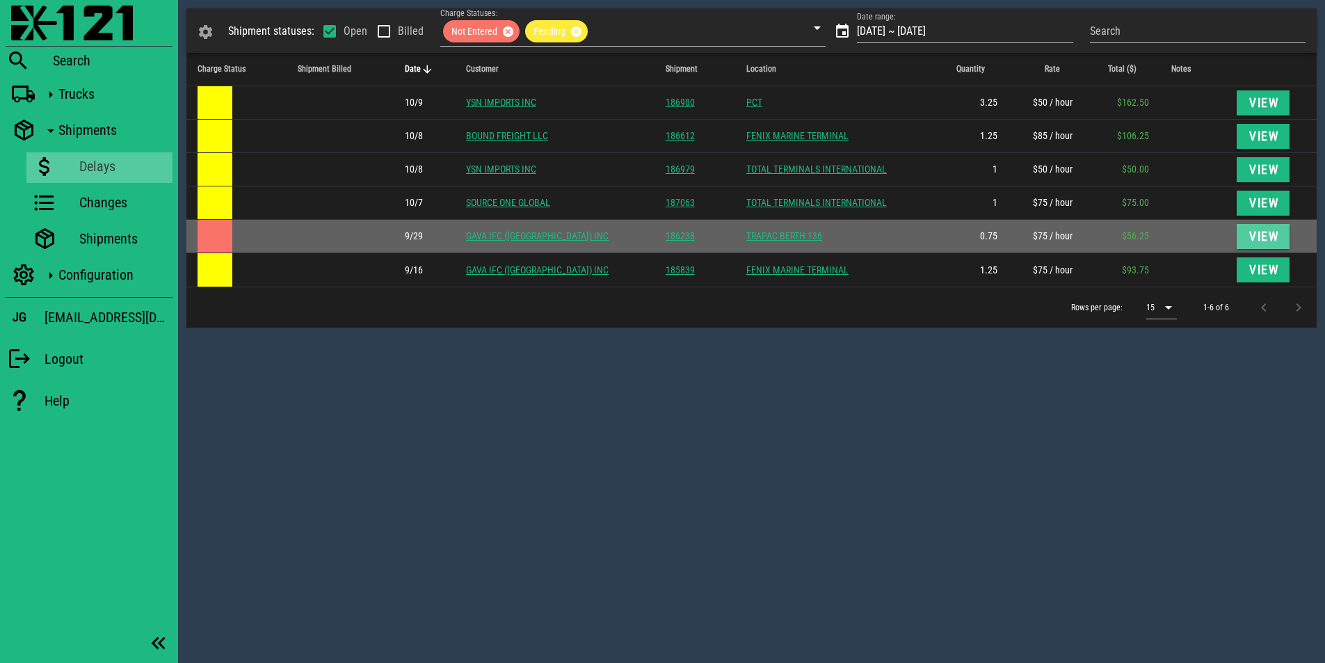
click at [1261, 237] on span "View" at bounding box center [1262, 236] width 31 height 14
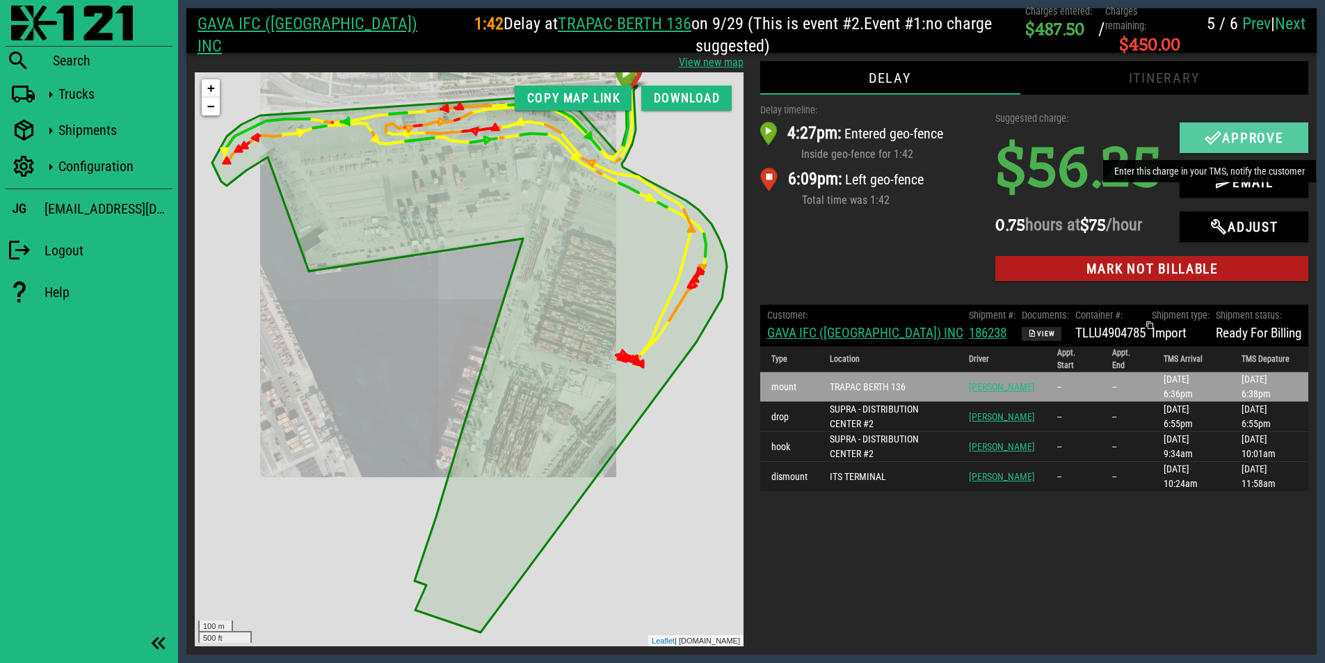
click at [1222, 144] on span "Approve" at bounding box center [1244, 137] width 102 height 17
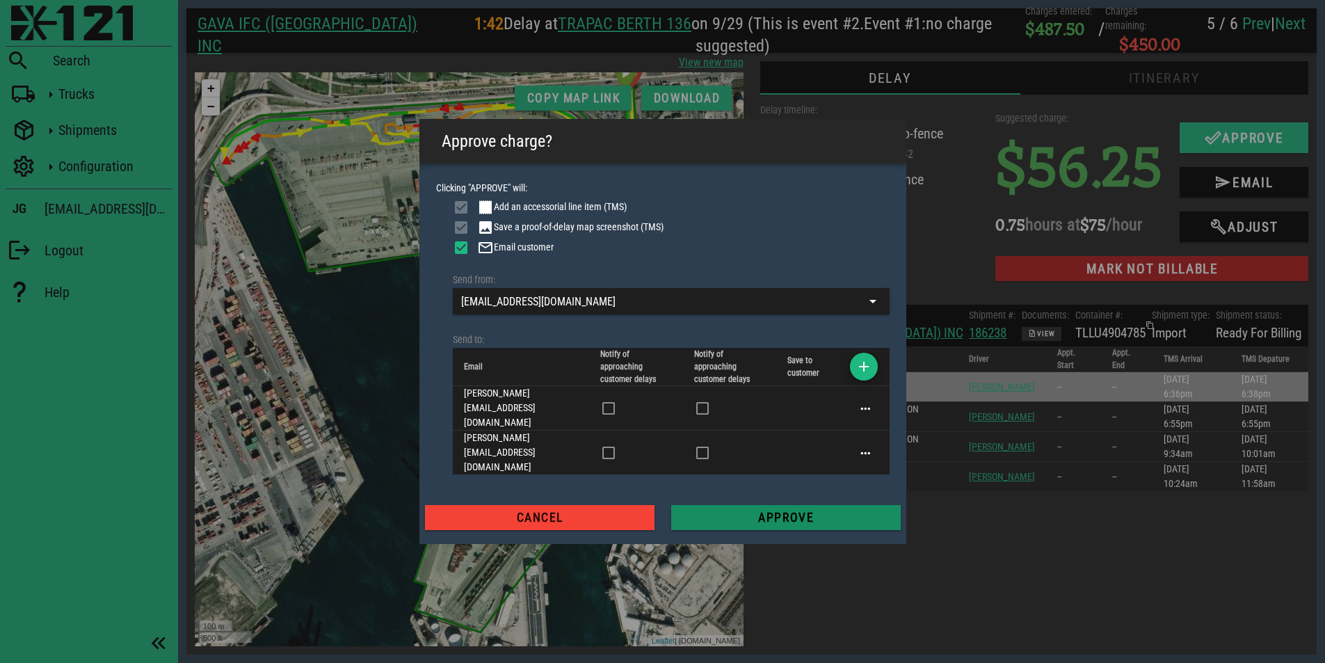
click at [786, 505] on button "Approve" at bounding box center [785, 517] width 229 height 25
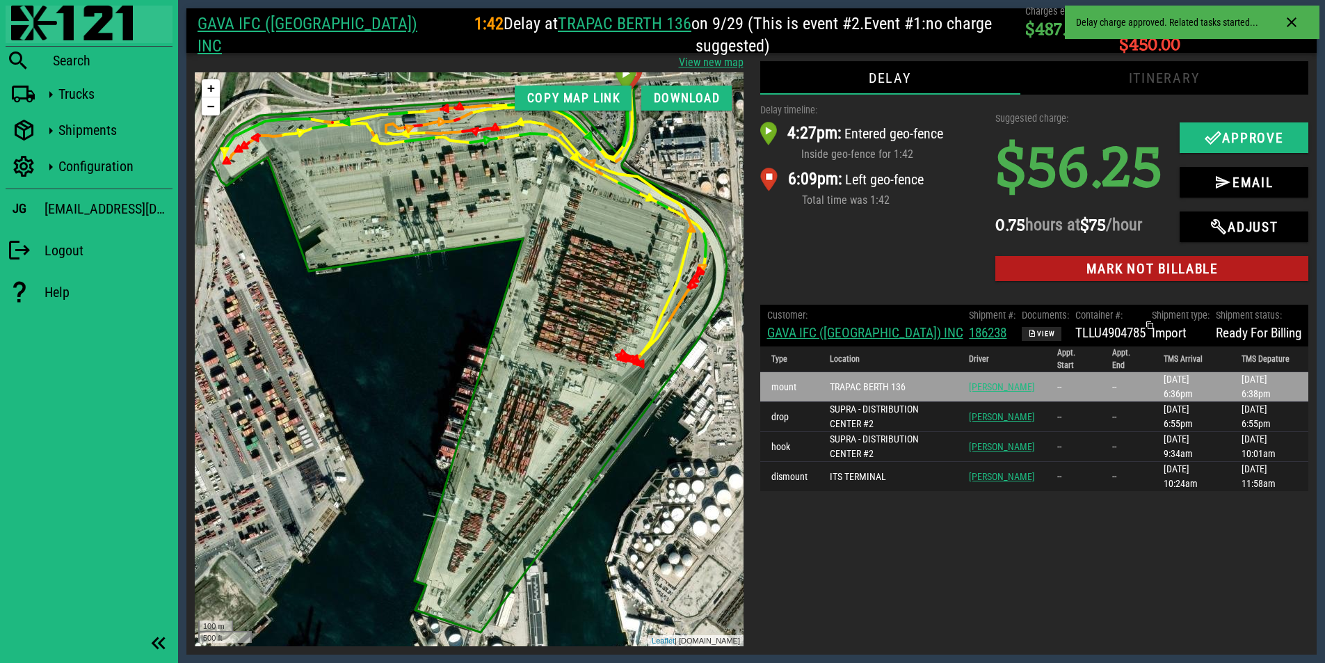
click at [66, 31] on img at bounding box center [72, 23] width 122 height 35
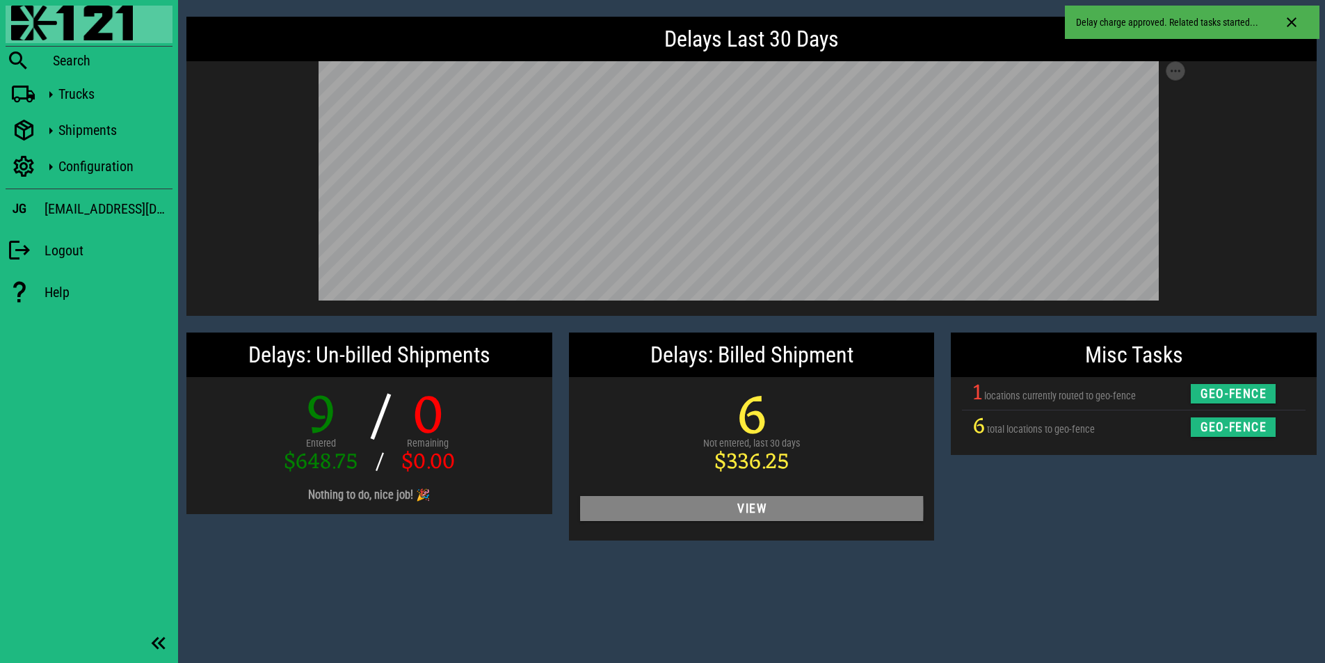
click at [719, 507] on span "View" at bounding box center [751, 508] width 321 height 14
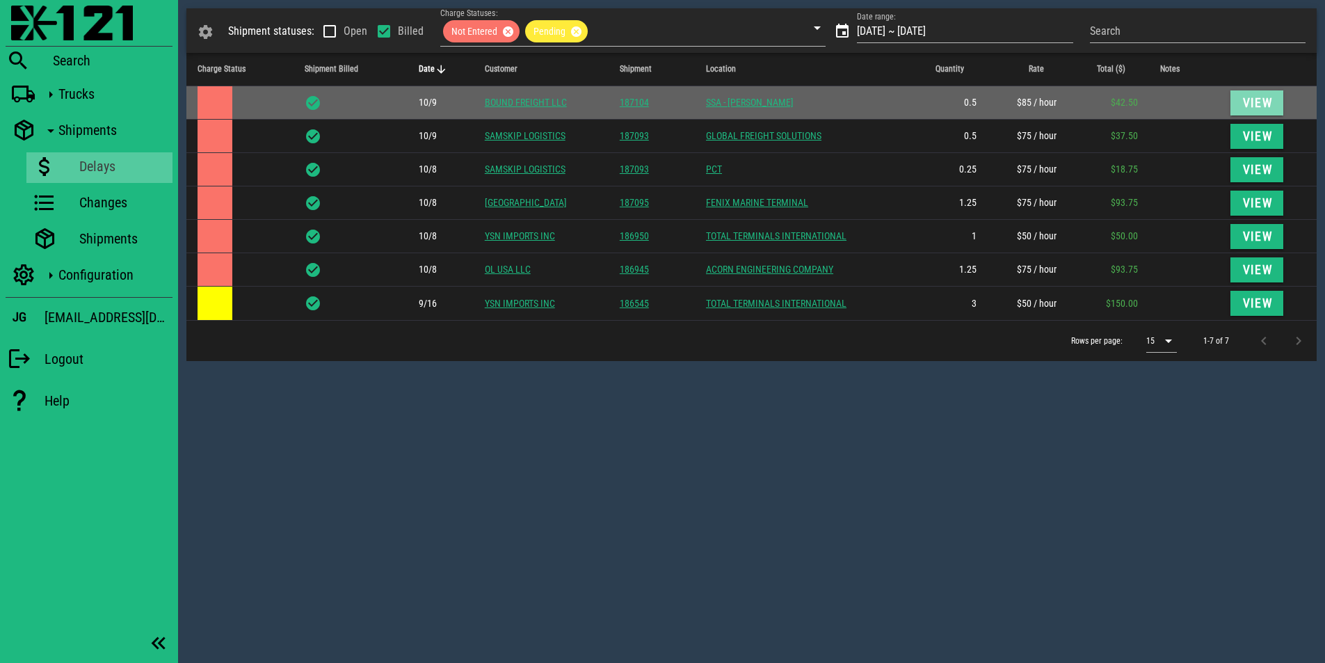
click at [1251, 102] on span "View" at bounding box center [1256, 103] width 31 height 14
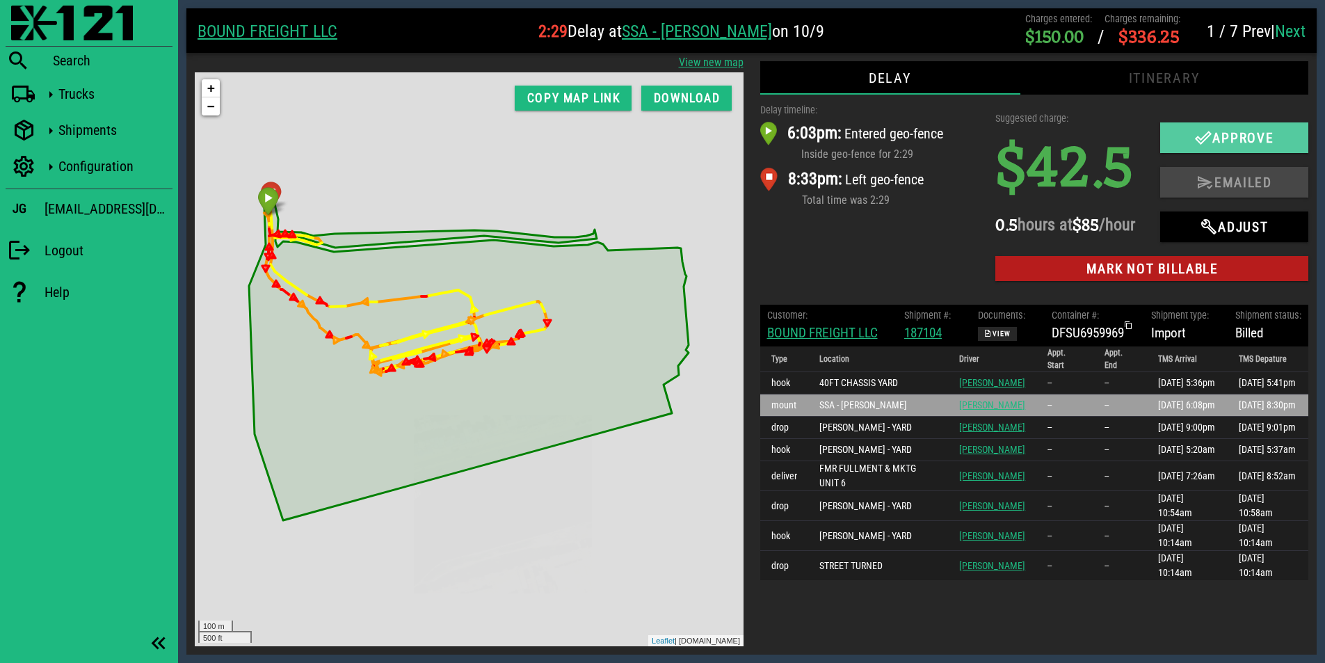
click at [1195, 143] on icon "button" at bounding box center [1203, 137] width 17 height 17
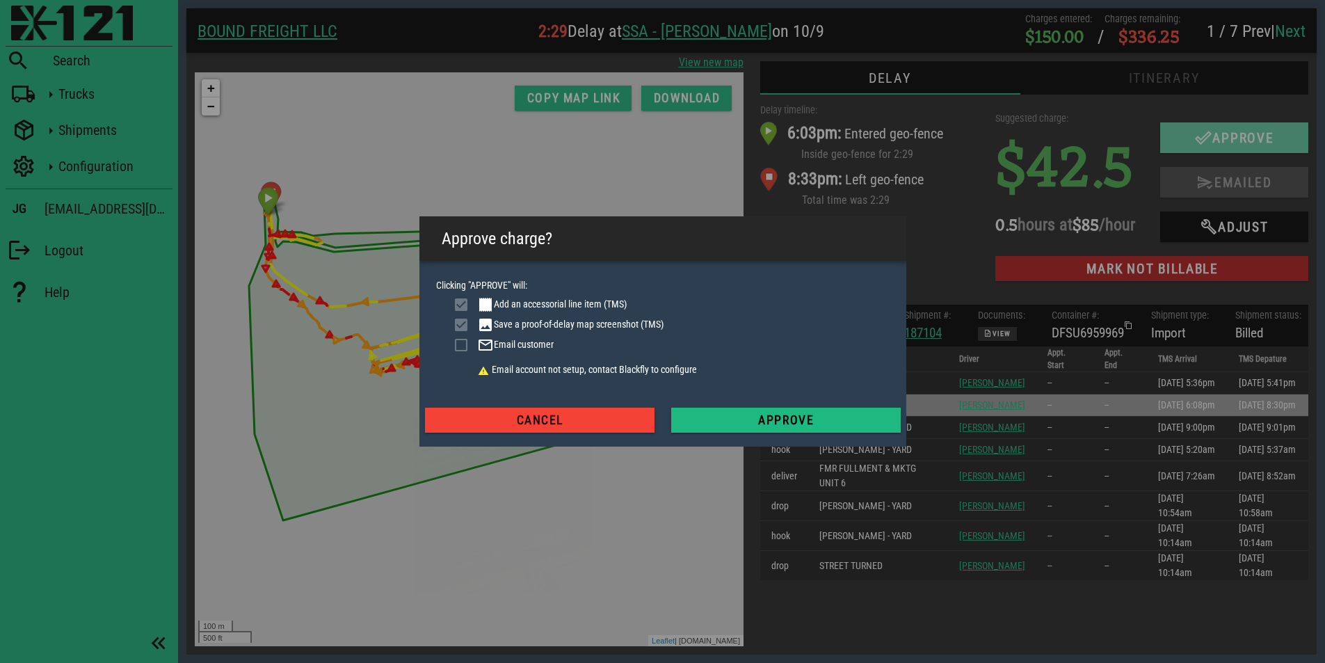
checkbox input "true"
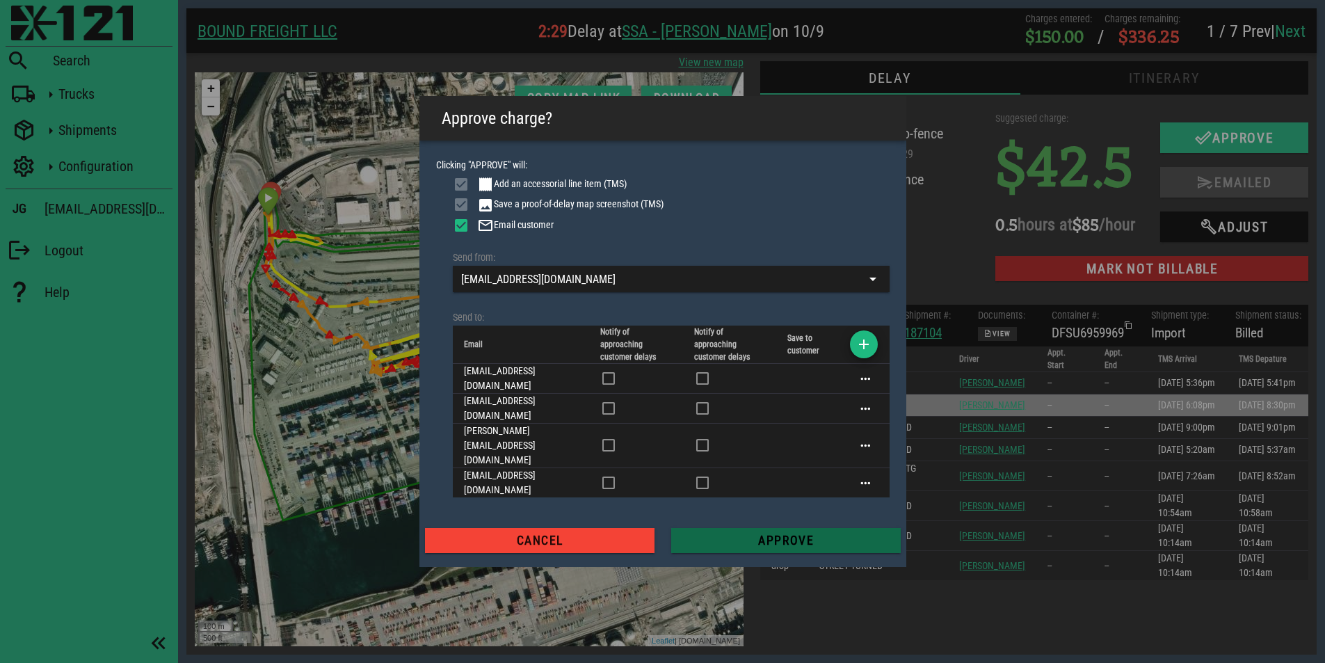
click at [739, 528] on button "Approve" at bounding box center [785, 540] width 229 height 25
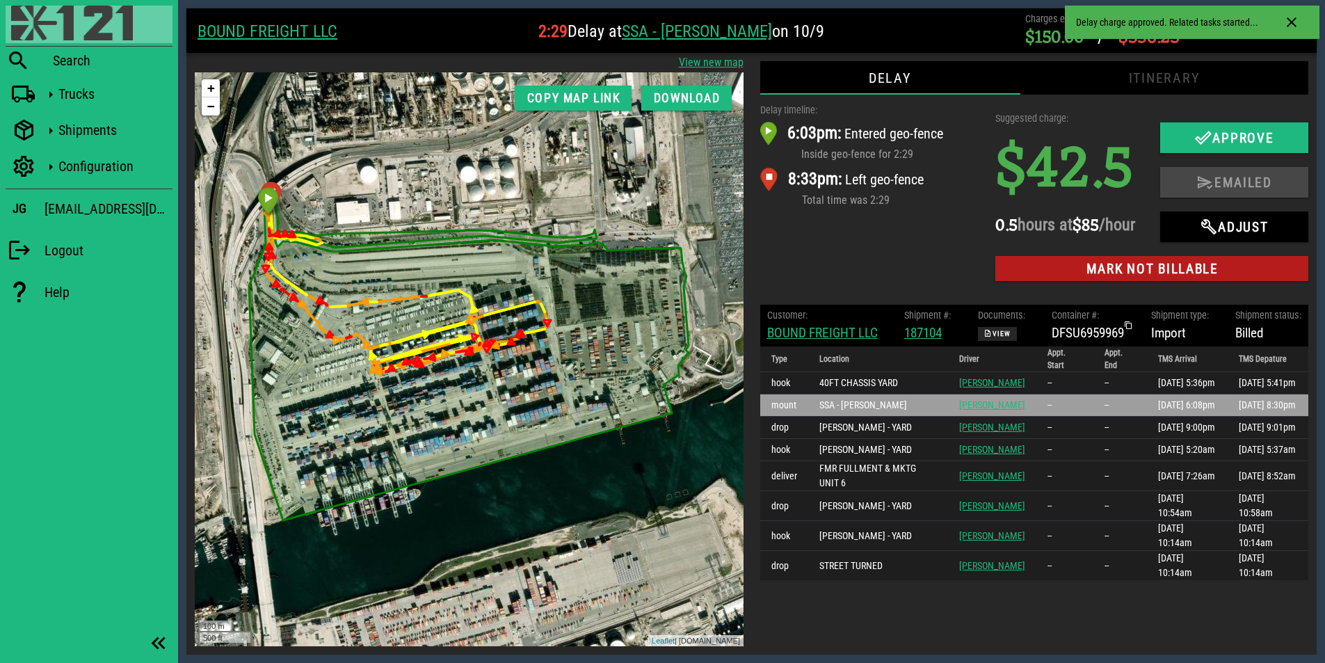
click at [80, 35] on img at bounding box center [72, 23] width 122 height 35
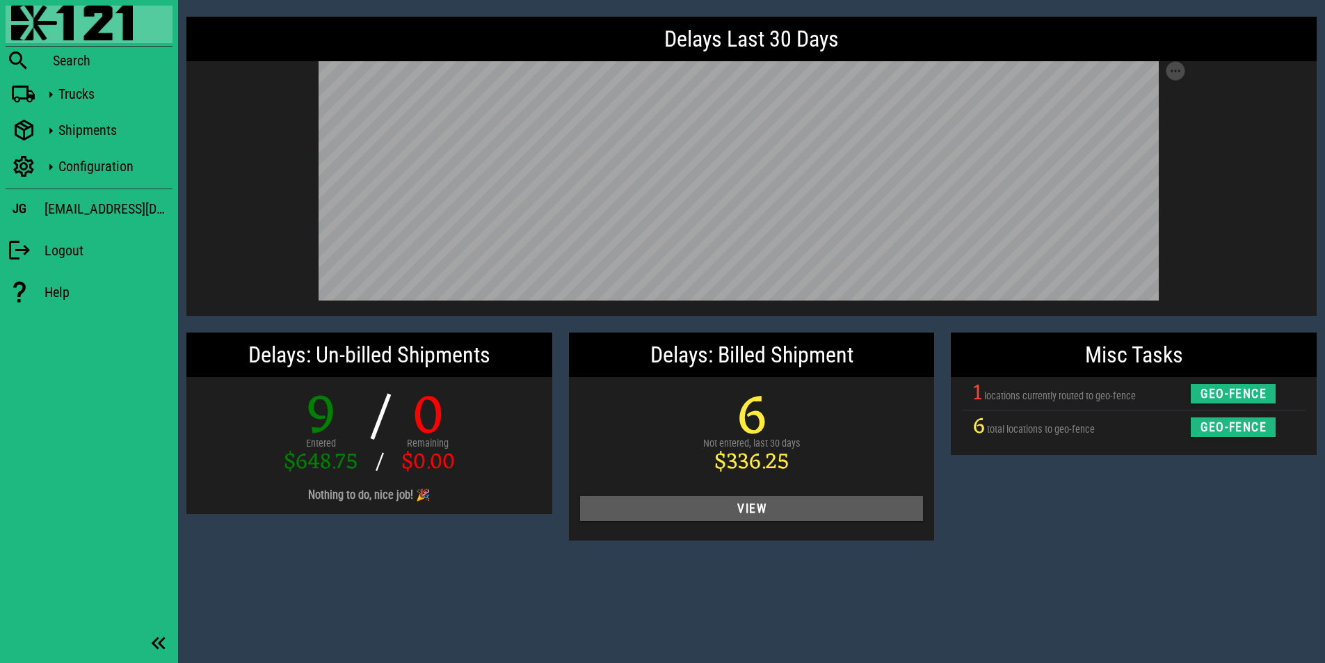
click at [784, 499] on button "View" at bounding box center [751, 508] width 343 height 25
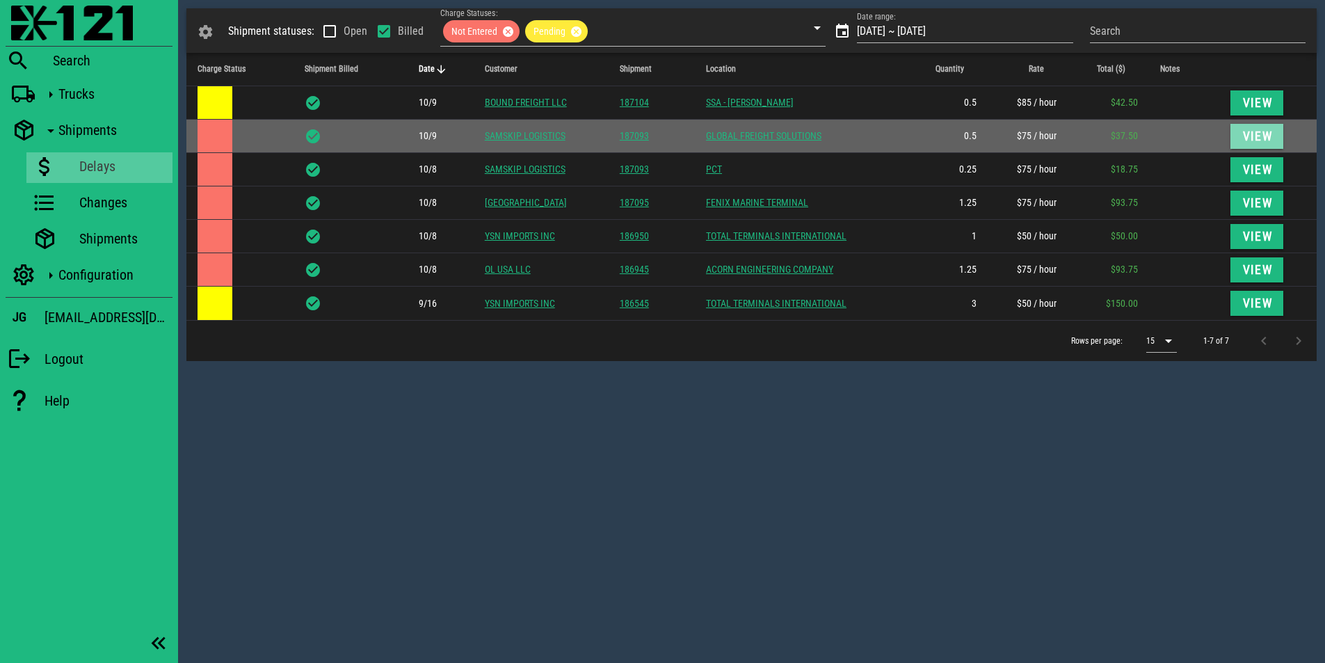
click at [1245, 135] on span "View" at bounding box center [1256, 136] width 31 height 14
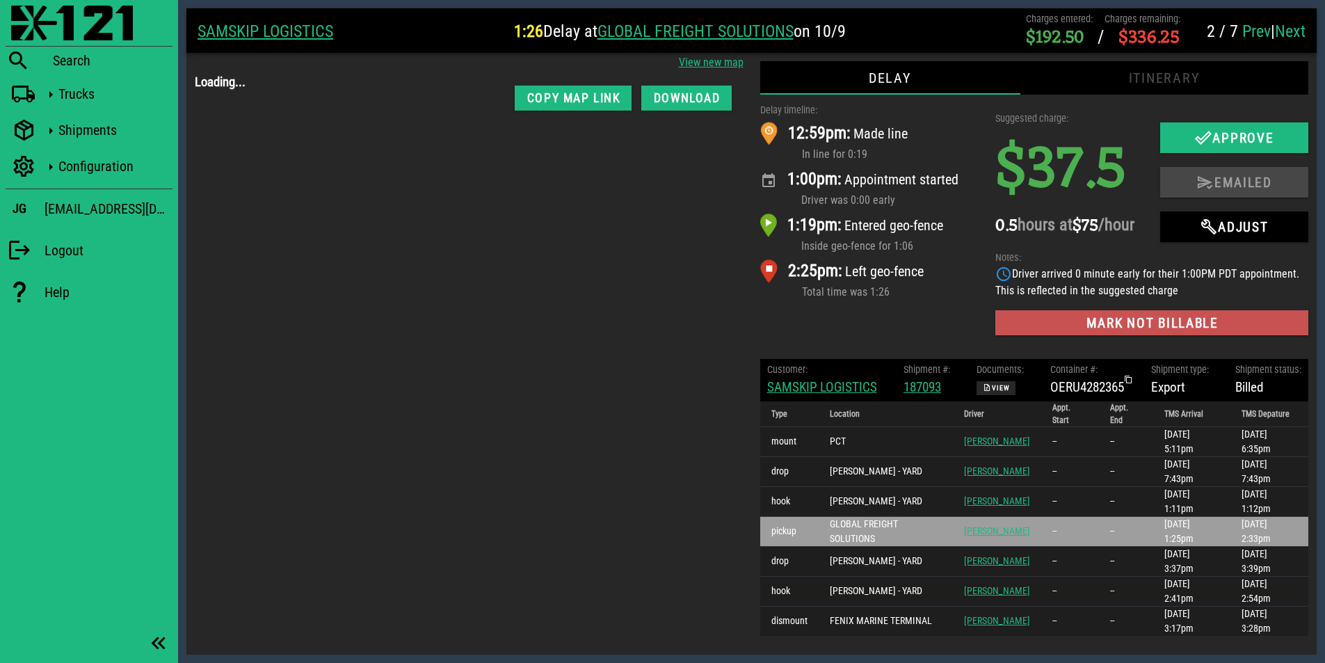
click at [1116, 331] on span "Mark not billable" at bounding box center [1151, 323] width 291 height 16
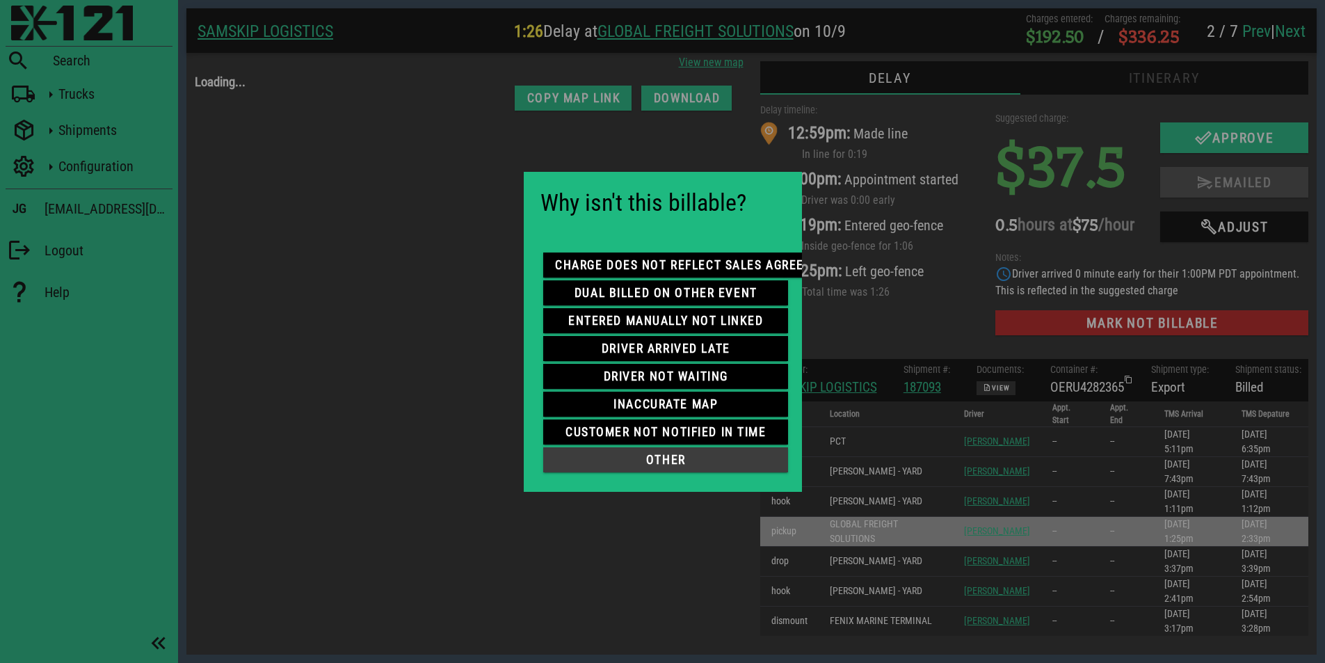
click at [684, 460] on span "other" at bounding box center [665, 460] width 223 height 14
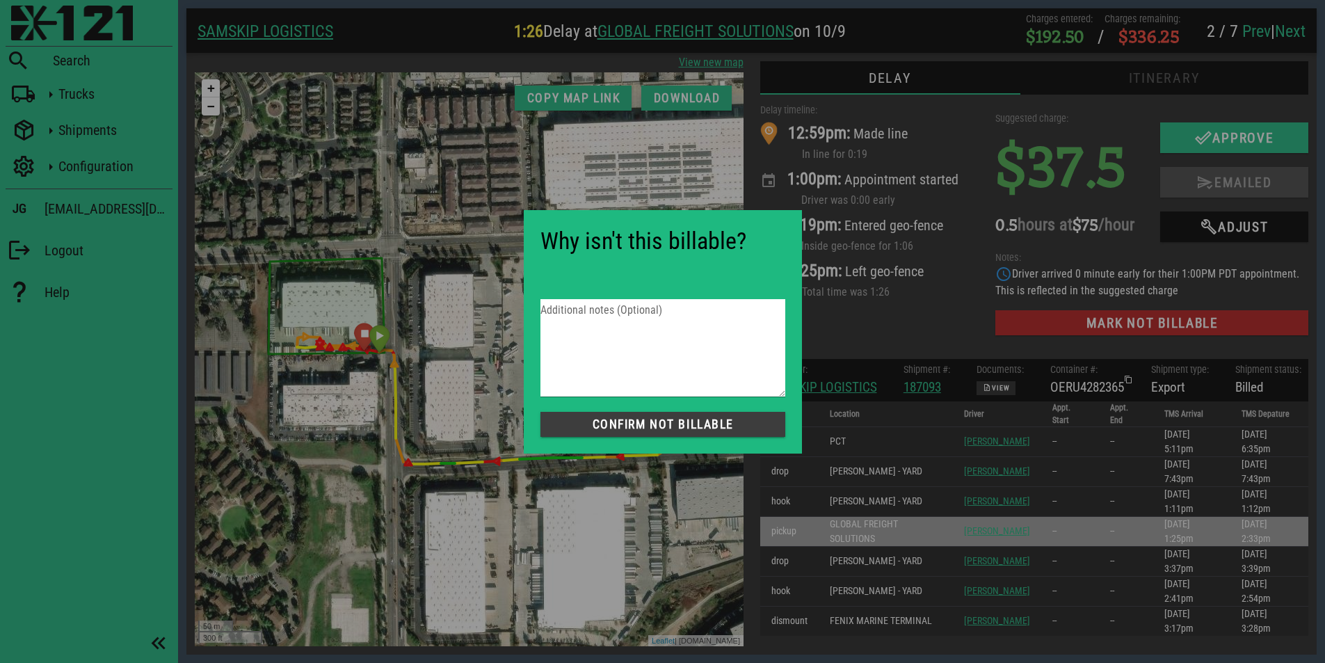
click at [651, 433] on button "Confirm not Billable" at bounding box center [662, 424] width 245 height 25
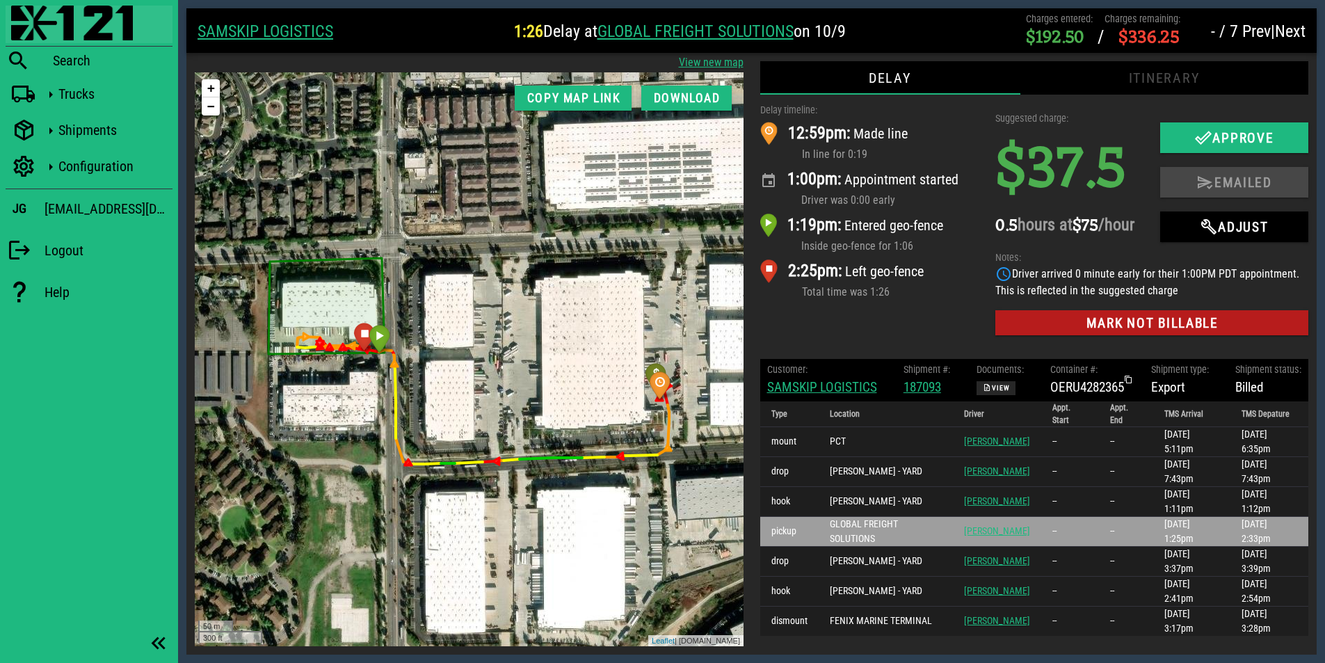
click at [73, 30] on img at bounding box center [72, 23] width 122 height 35
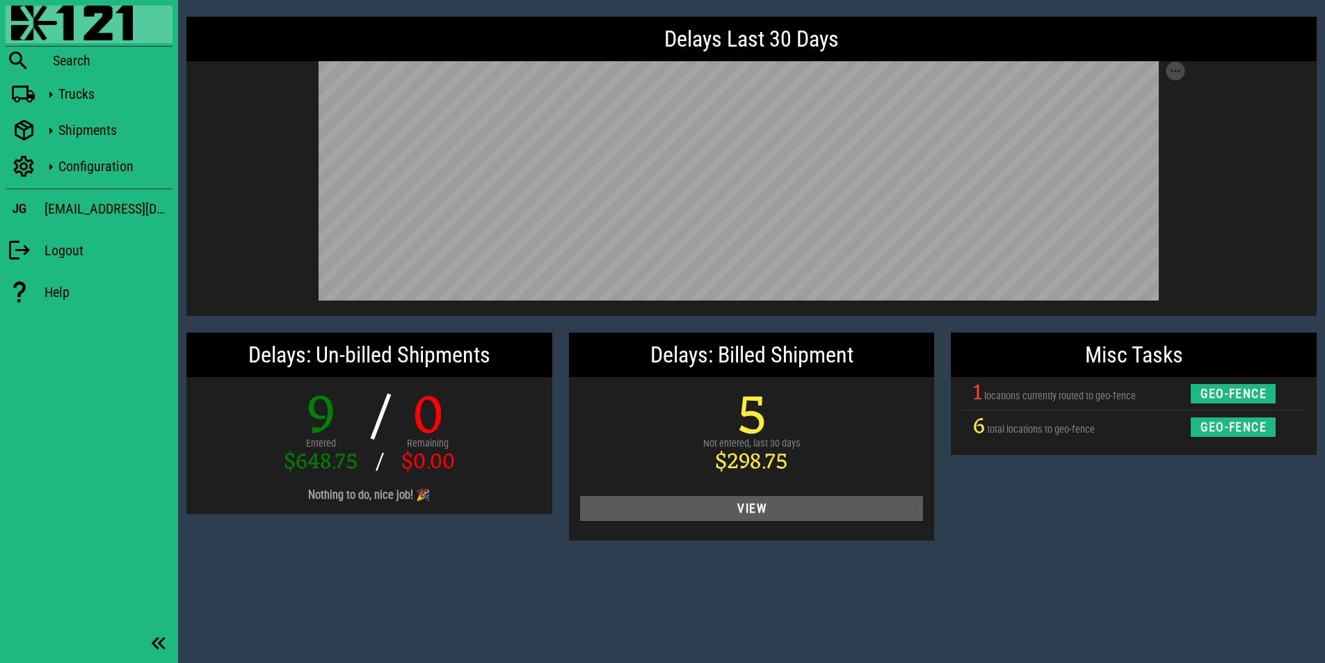
click at [770, 509] on span "View" at bounding box center [751, 508] width 321 height 14
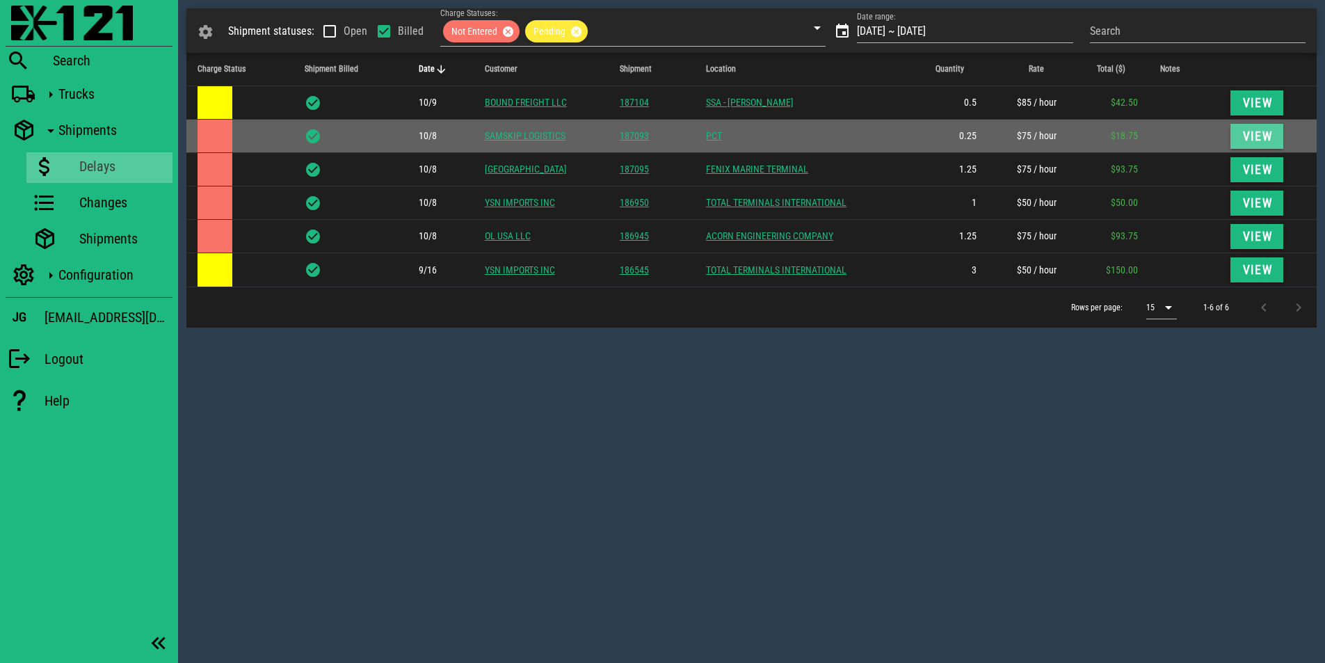
click at [1245, 136] on span "View" at bounding box center [1256, 136] width 31 height 14
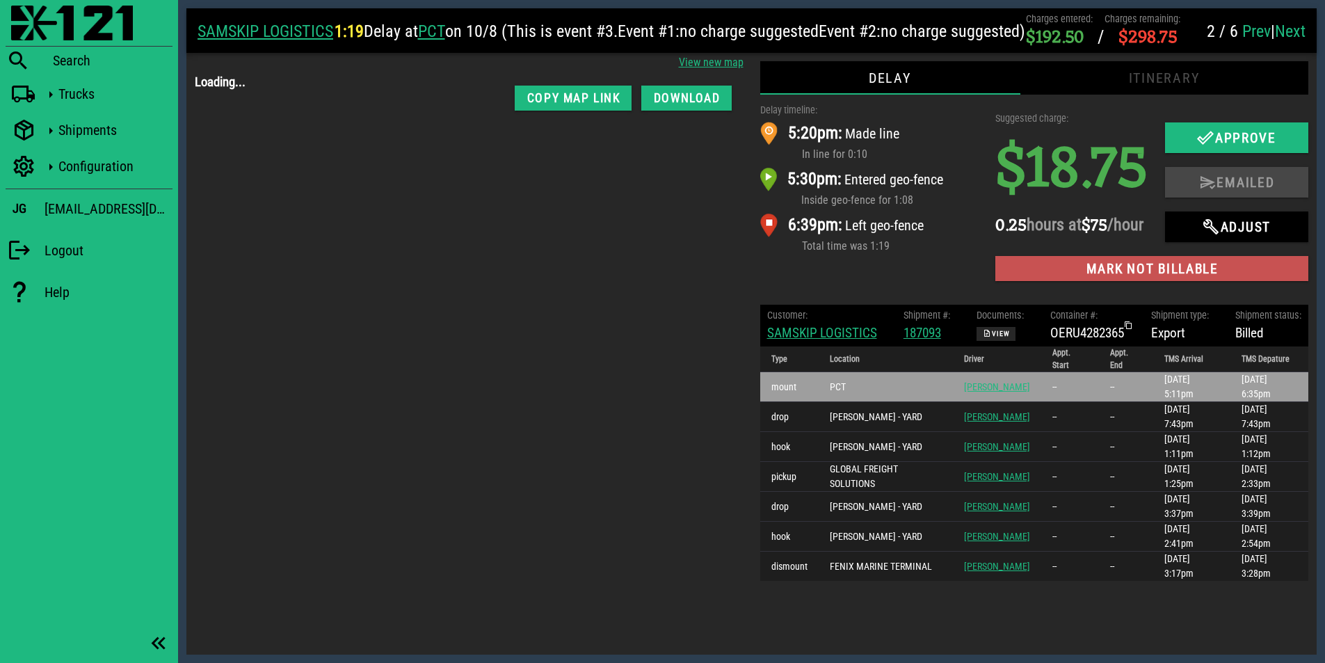
click at [1129, 277] on span "Mark not billable" at bounding box center [1151, 269] width 291 height 16
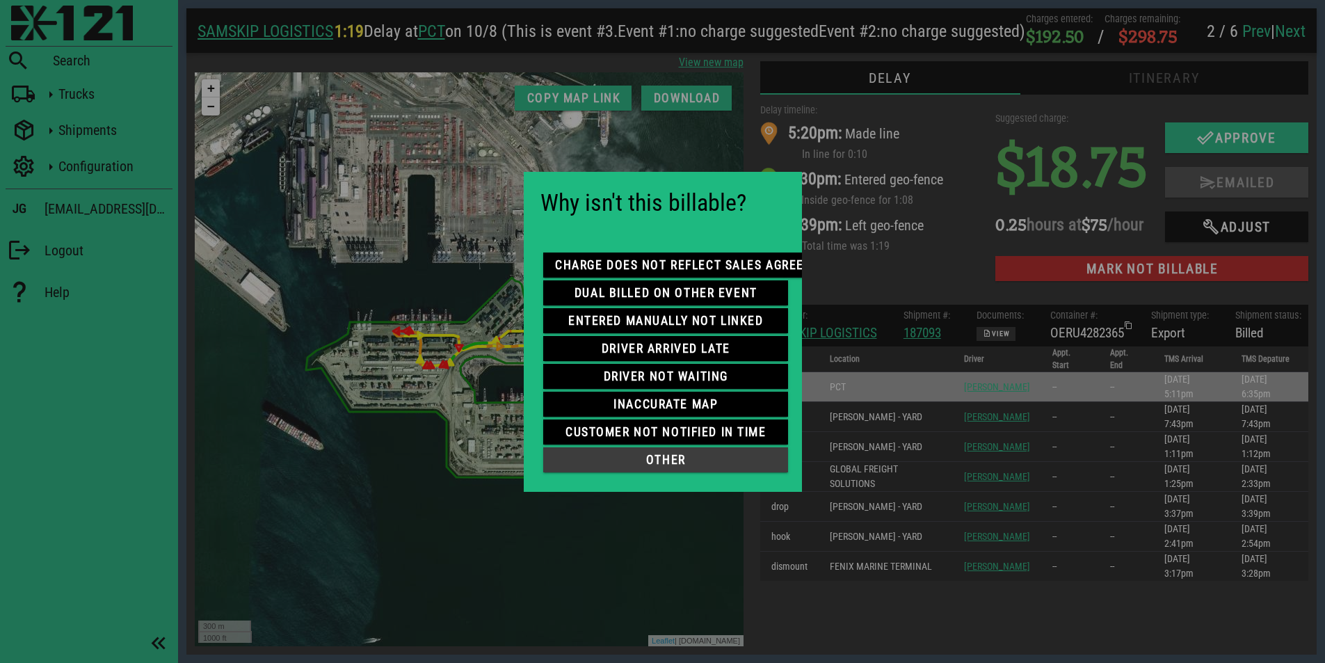
click at [665, 457] on span "other" at bounding box center [665, 460] width 223 height 14
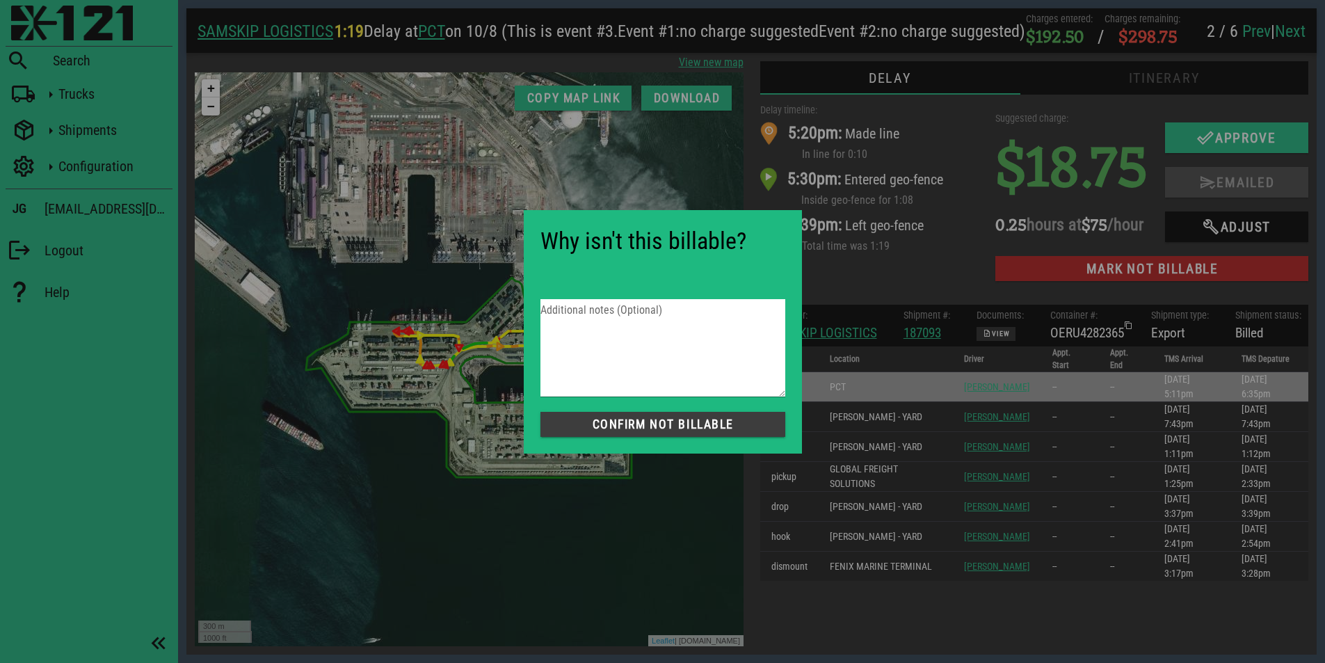
click at [674, 431] on button "Confirm not Billable" at bounding box center [662, 424] width 245 height 25
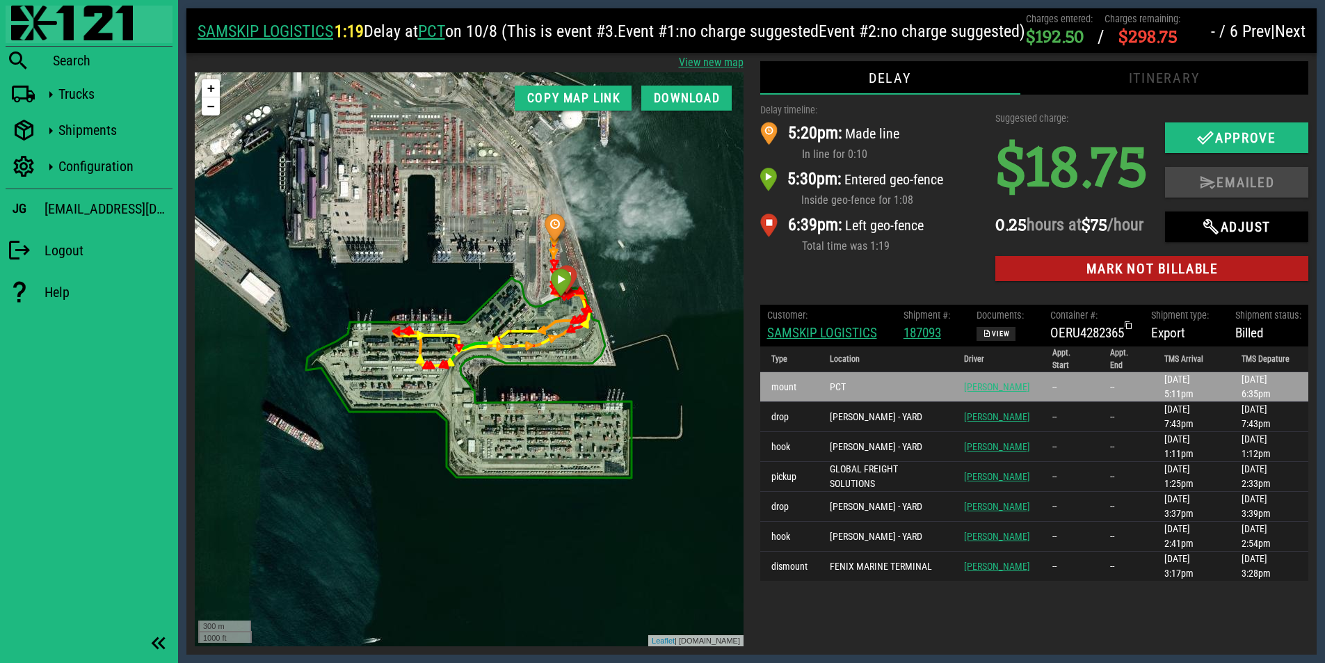
click at [83, 27] on img at bounding box center [72, 23] width 122 height 35
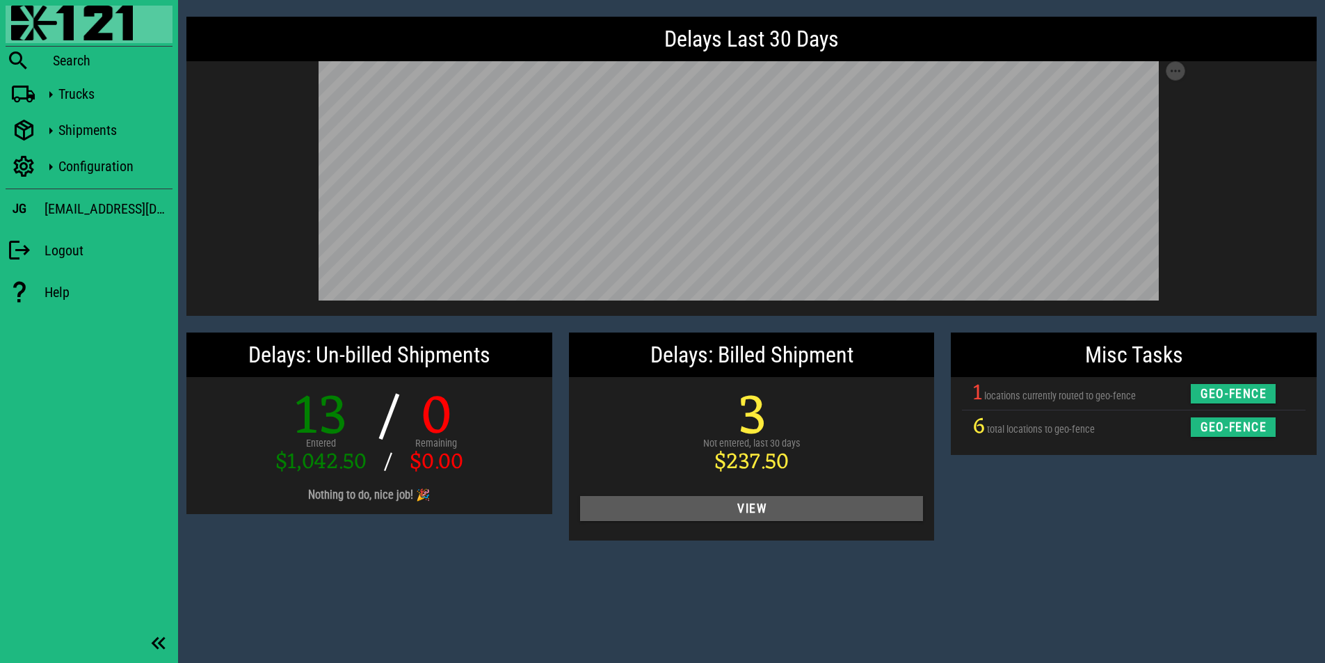
click at [806, 502] on span "View" at bounding box center [751, 508] width 321 height 14
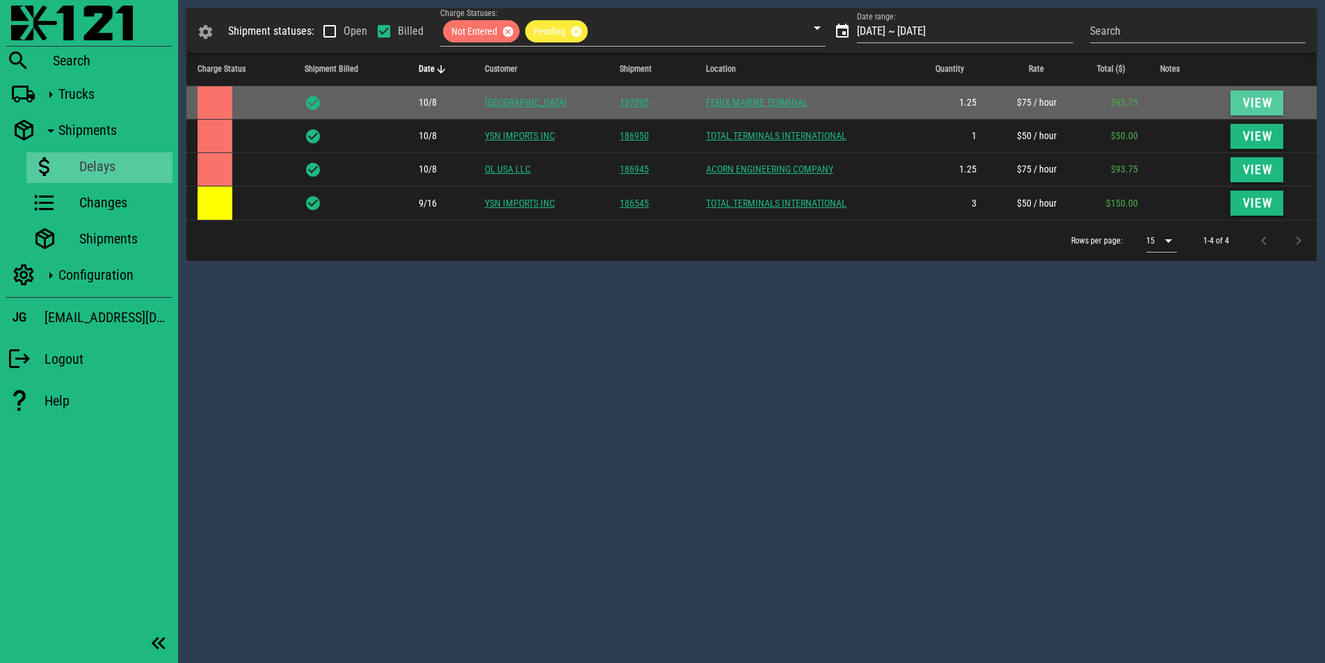
click at [1258, 103] on span "View" at bounding box center [1256, 103] width 31 height 14
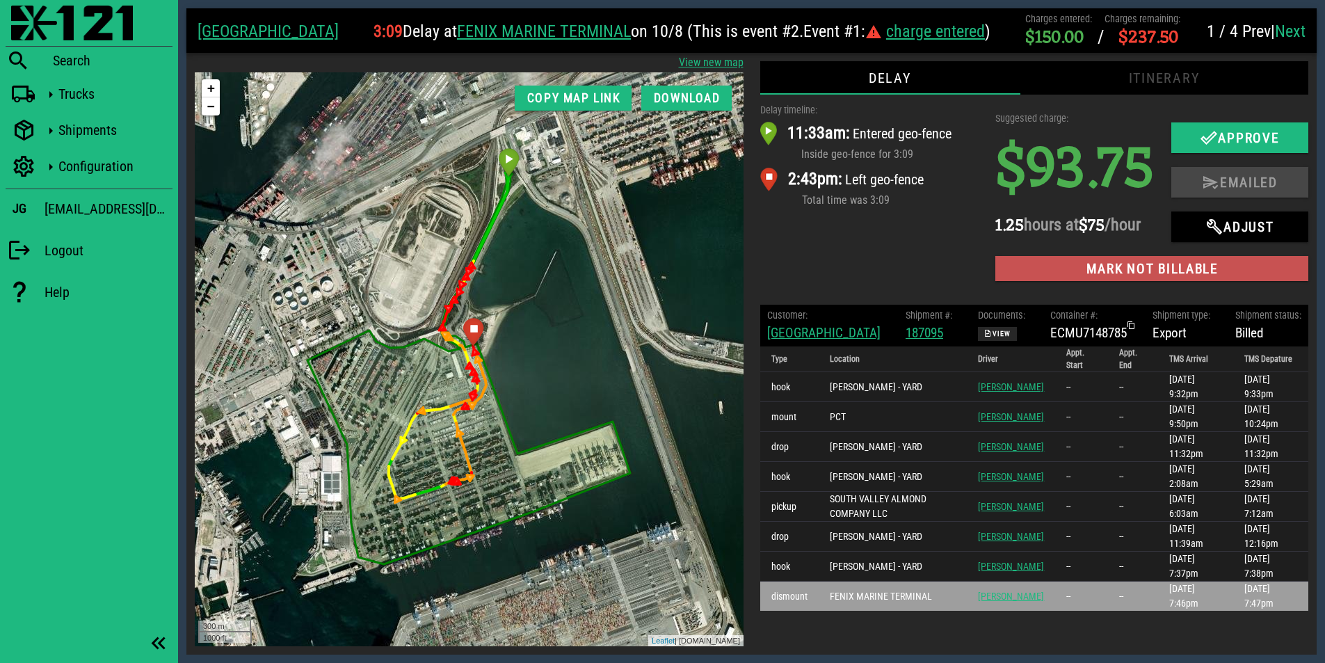
click at [1136, 270] on span "Mark not billable" at bounding box center [1151, 269] width 291 height 16
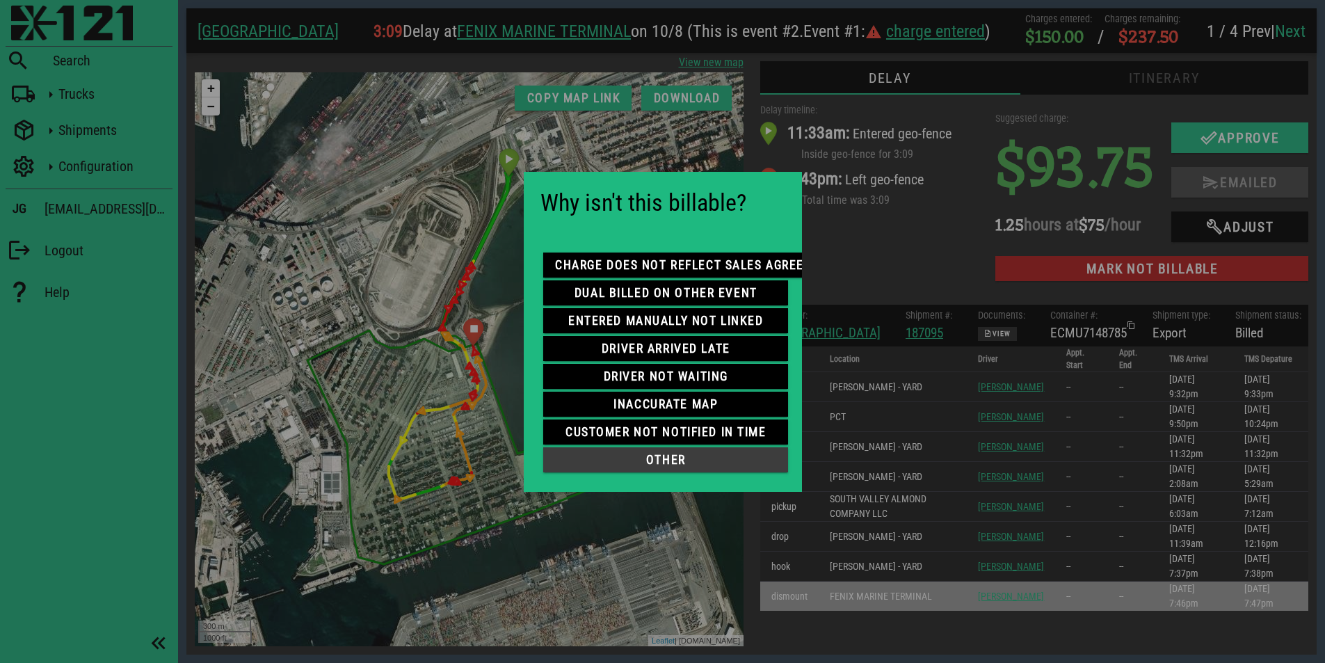
click at [710, 453] on span "other" at bounding box center [665, 460] width 223 height 14
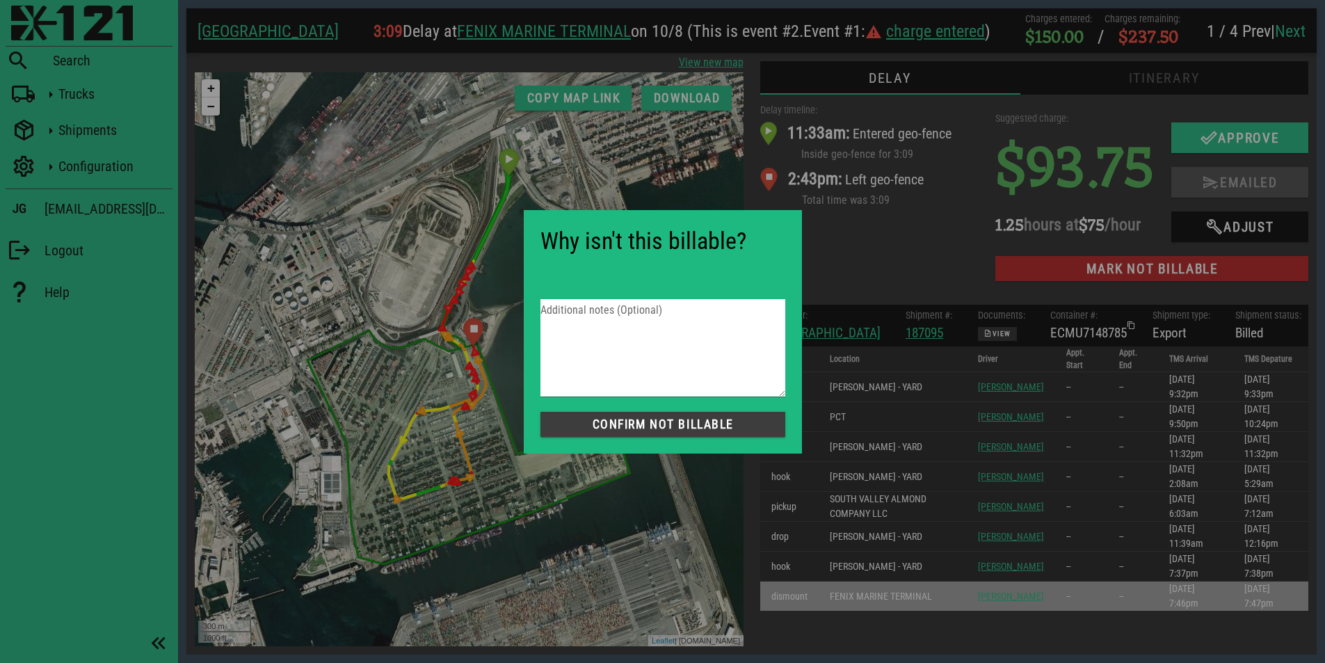
click at [672, 426] on span "Confirm not Billable" at bounding box center [662, 424] width 223 height 14
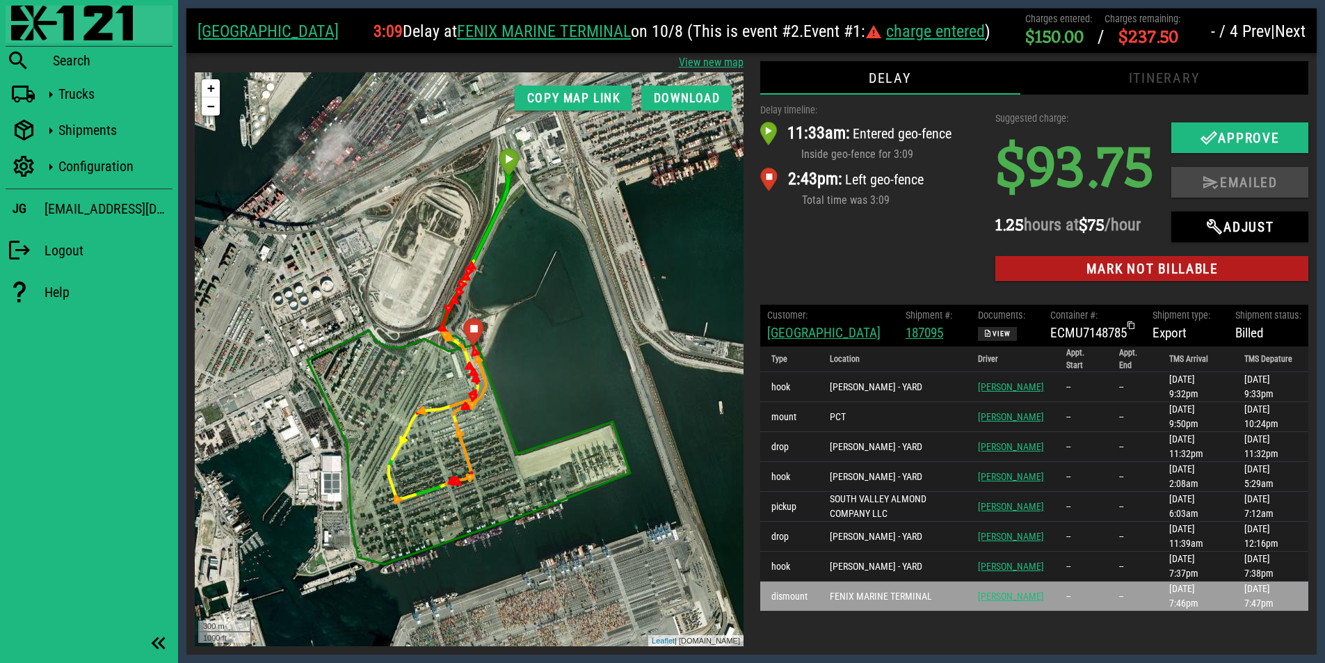
click at [75, 28] on img at bounding box center [72, 23] width 122 height 35
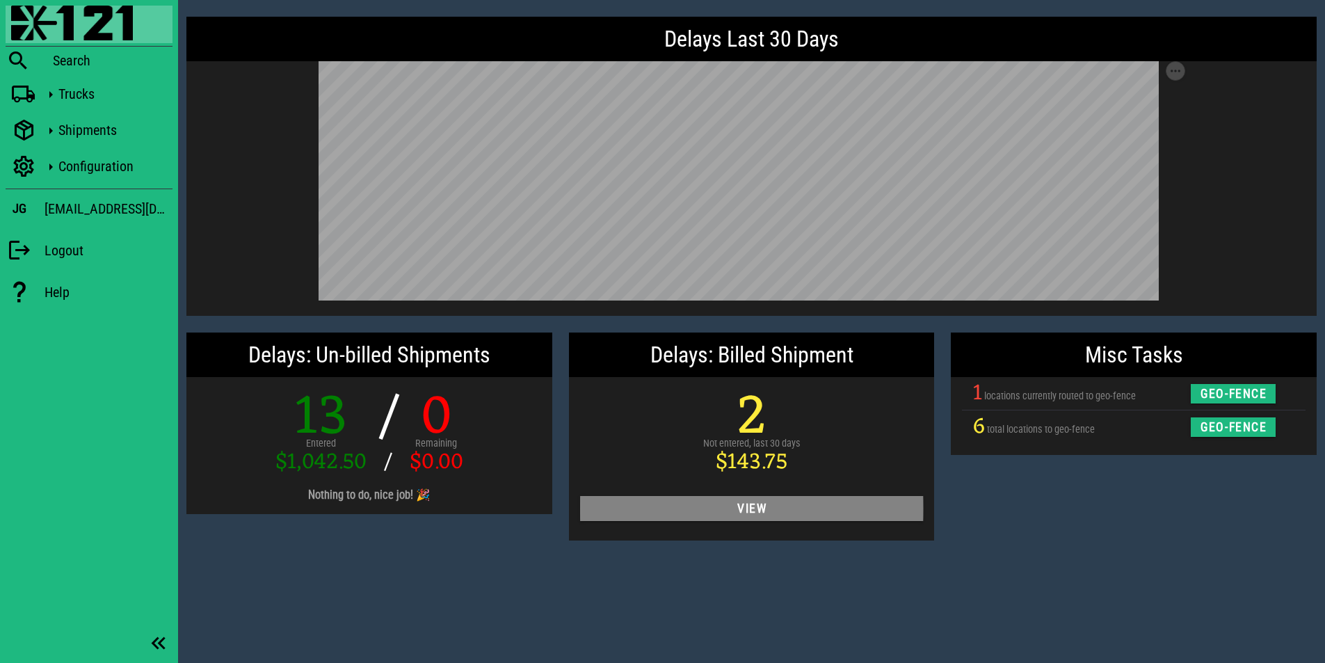
click at [761, 507] on span "View" at bounding box center [751, 508] width 321 height 14
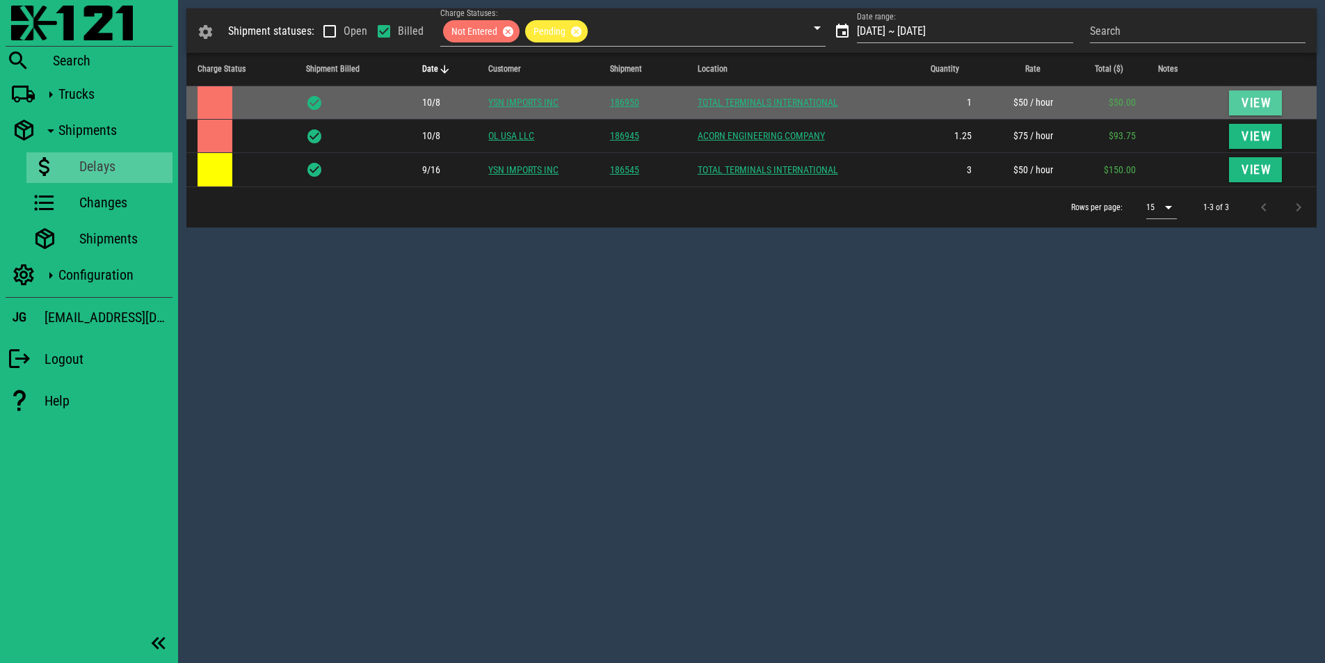
click at [1259, 105] on span "View" at bounding box center [1255, 103] width 31 height 14
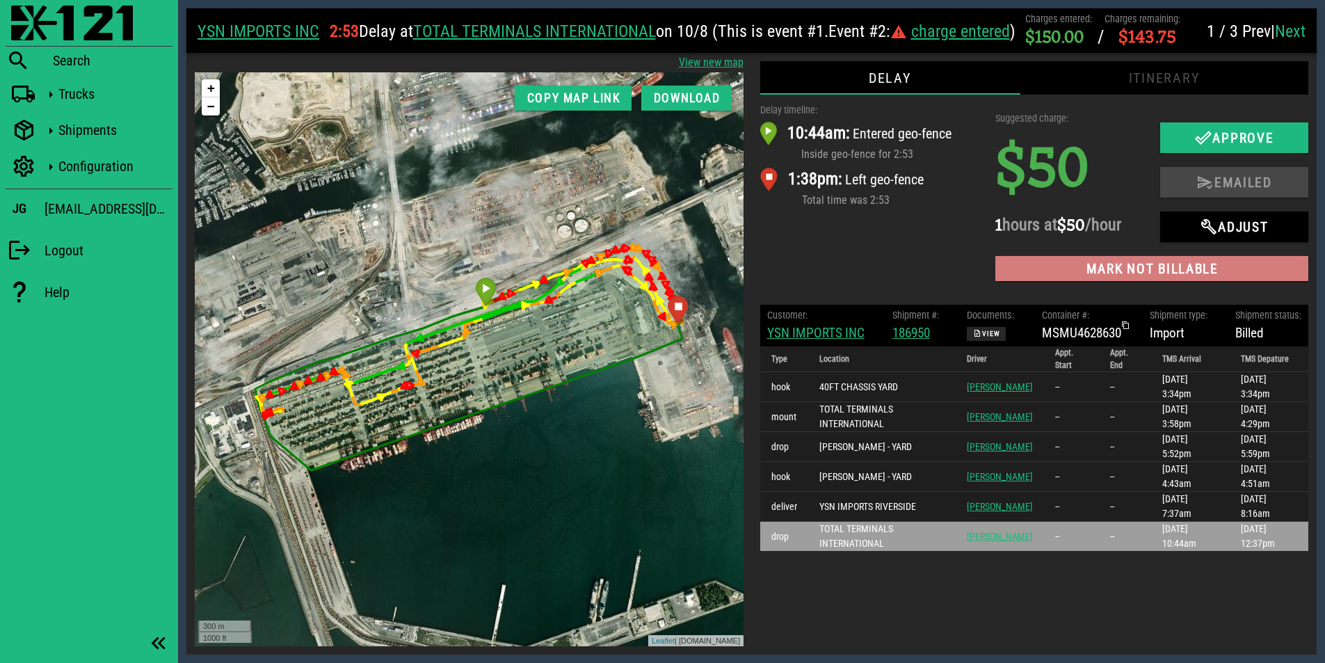
click at [1132, 259] on button "Mark not billable" at bounding box center [1151, 268] width 313 height 25
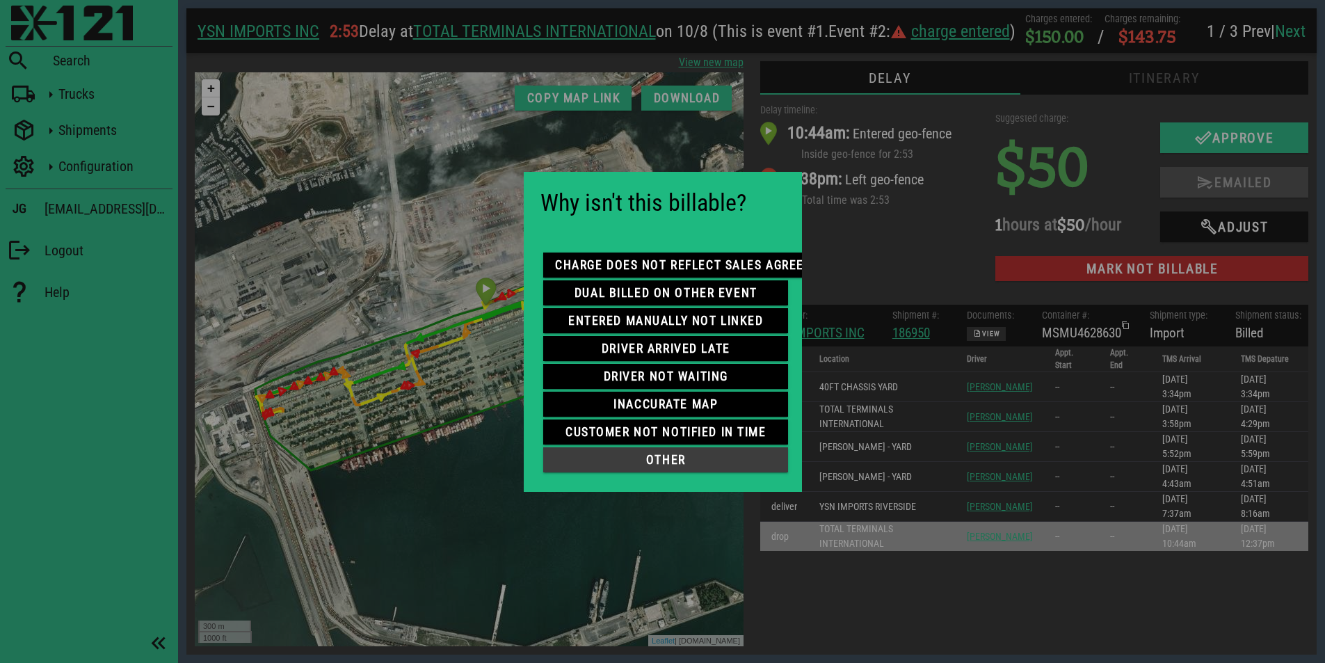
click at [635, 456] on span "other" at bounding box center [665, 460] width 223 height 14
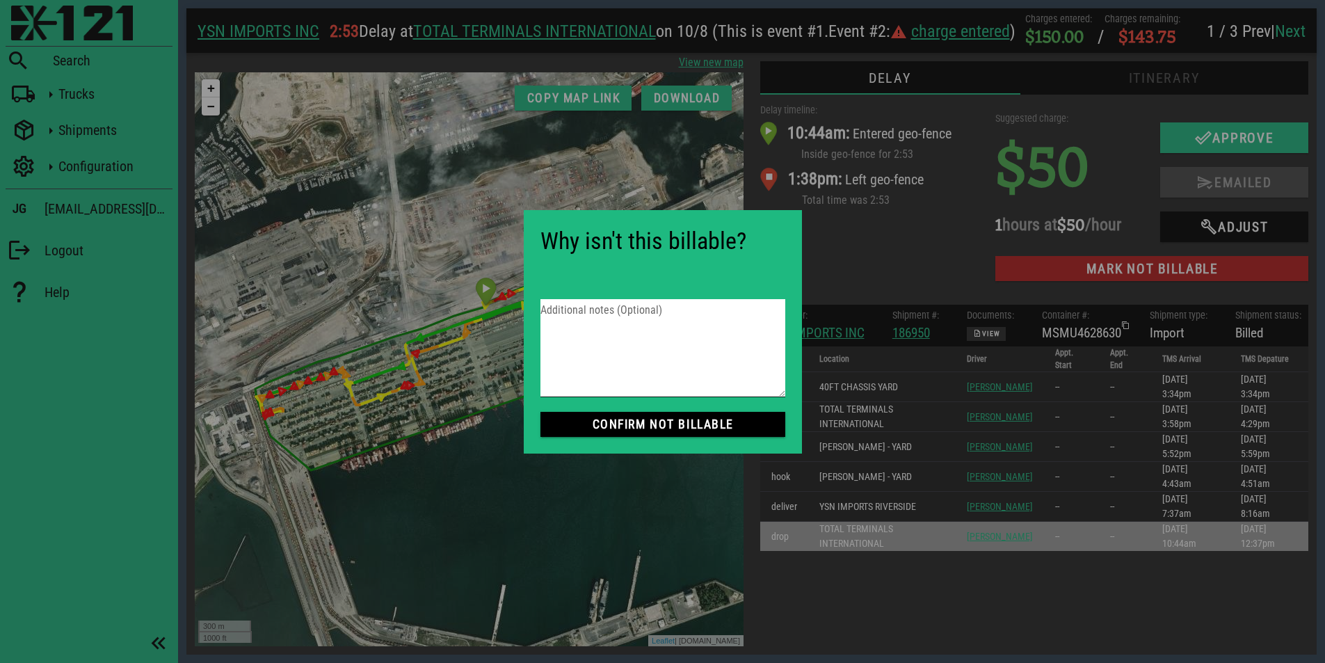
click at [615, 410] on div at bounding box center [662, 407] width 245 height 10
click at [632, 430] on span "Confirm not Billable" at bounding box center [662, 424] width 223 height 14
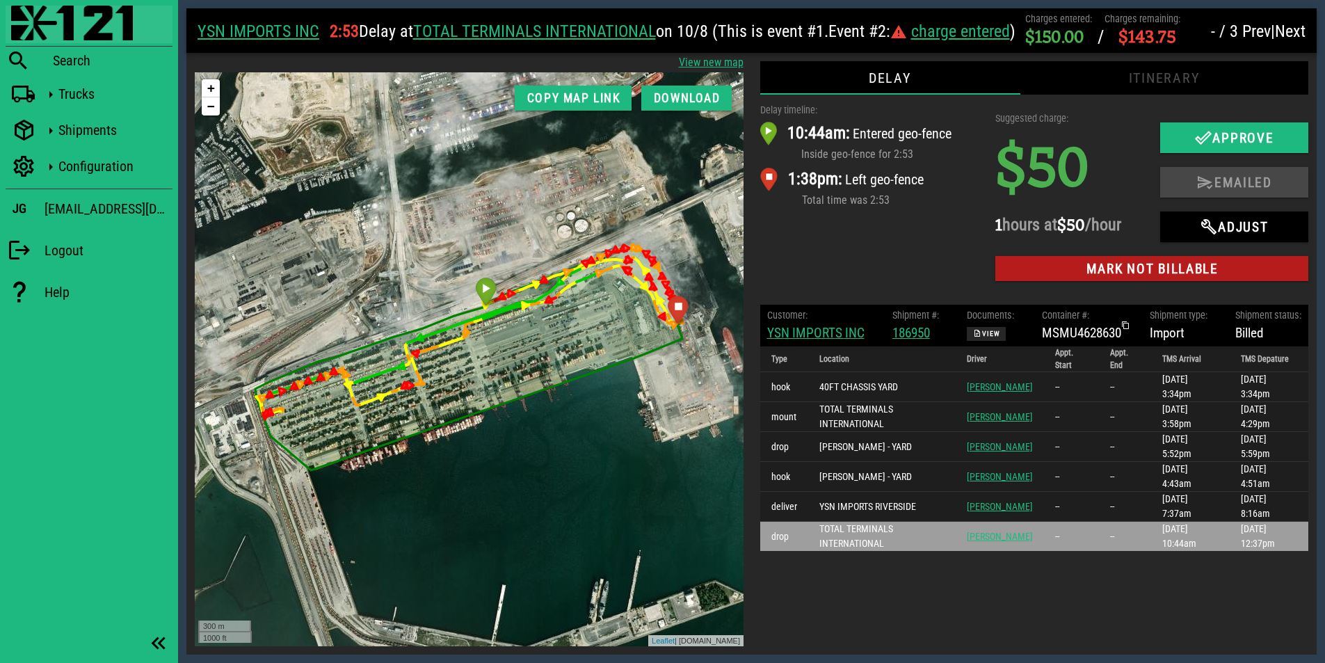
click at [68, 30] on img at bounding box center [72, 23] width 122 height 35
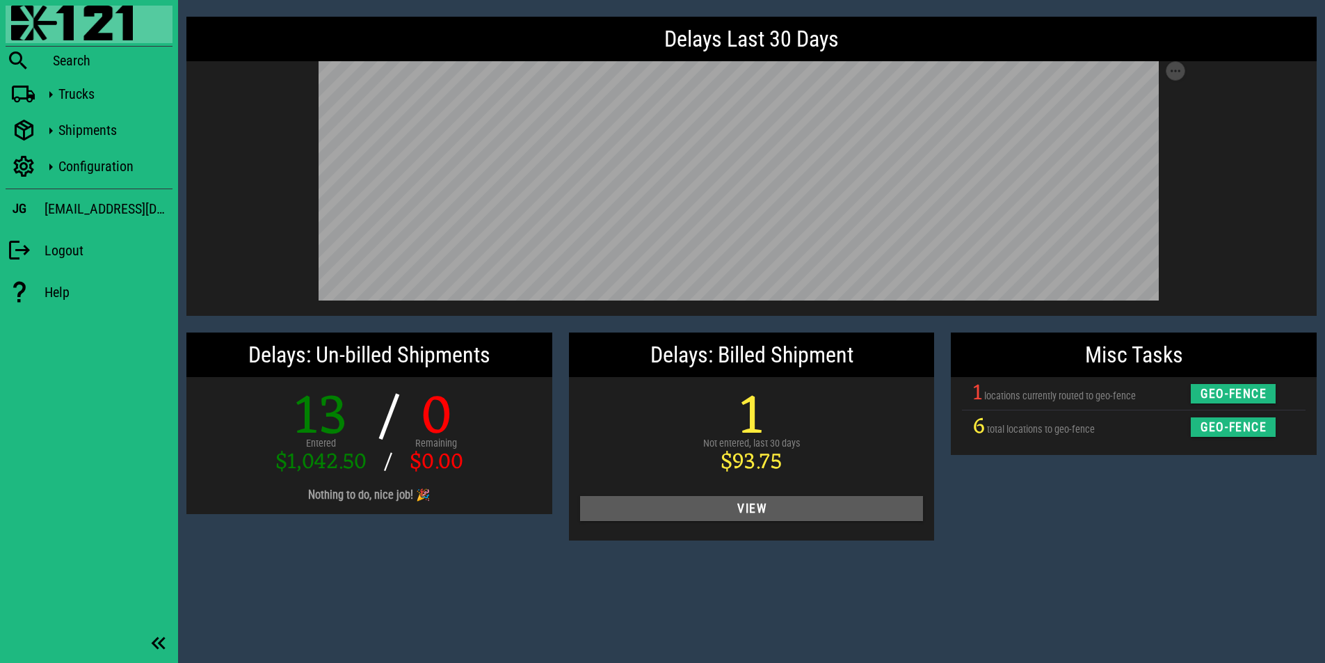
click at [740, 501] on span "View" at bounding box center [751, 508] width 321 height 14
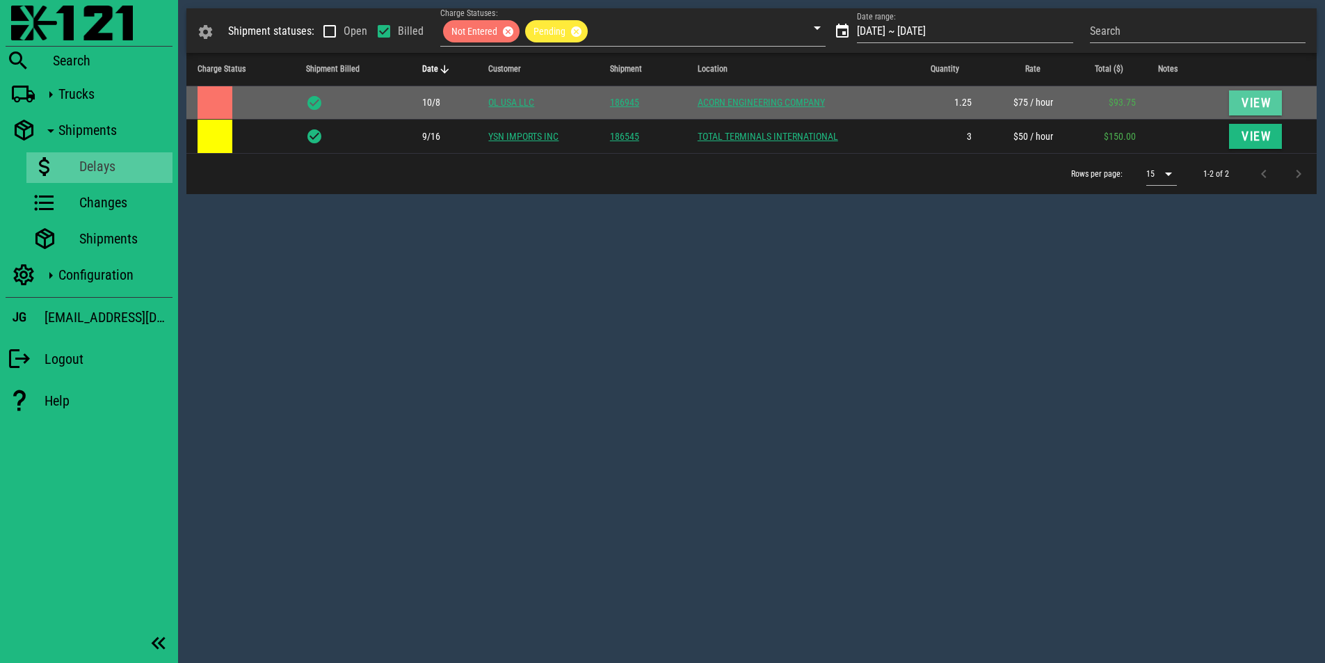
click at [1252, 105] on span "View" at bounding box center [1255, 103] width 31 height 14
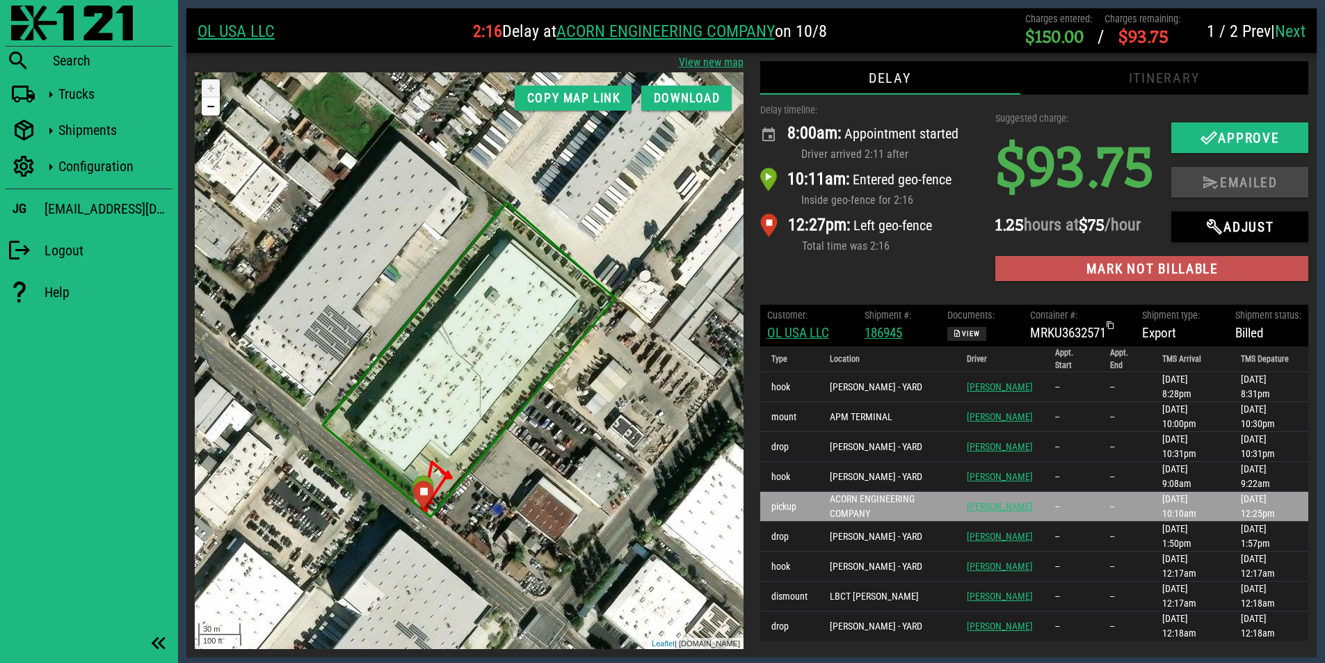
click at [1092, 272] on span "Mark not billable" at bounding box center [1151, 269] width 291 height 16
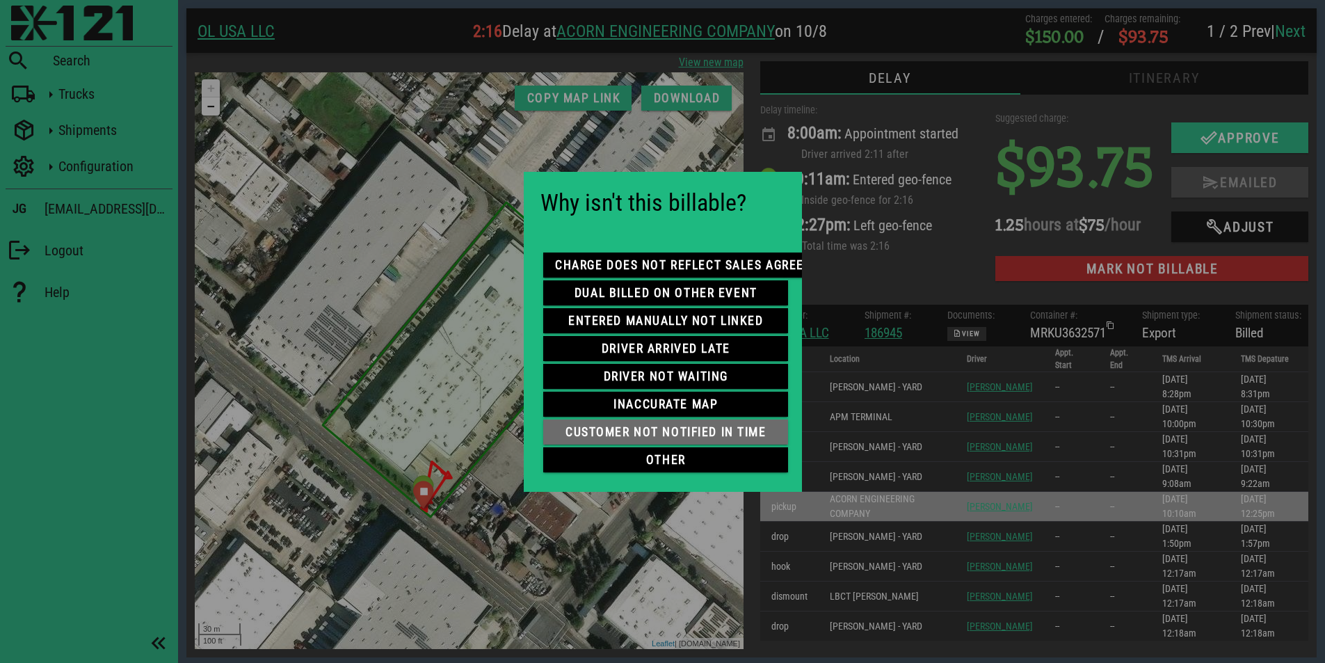
click at [668, 426] on span "customer not notified in time" at bounding box center [665, 432] width 223 height 14
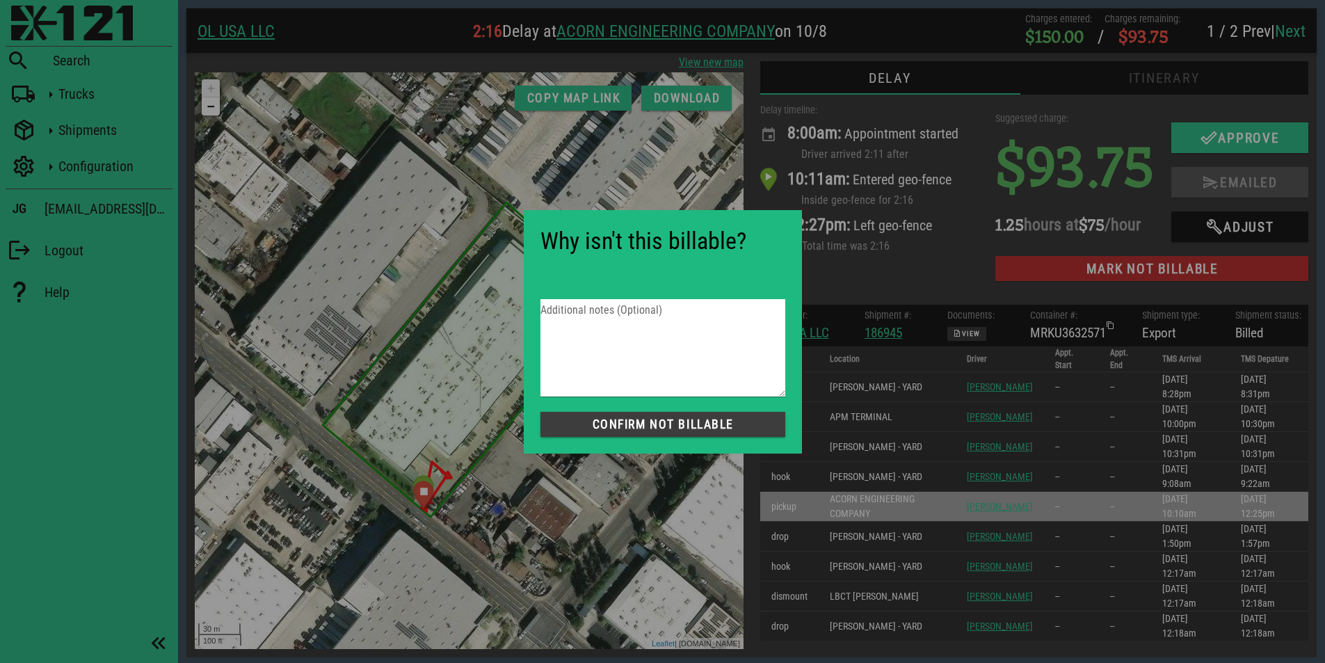
click at [633, 419] on span "Confirm not Billable" at bounding box center [662, 424] width 223 height 14
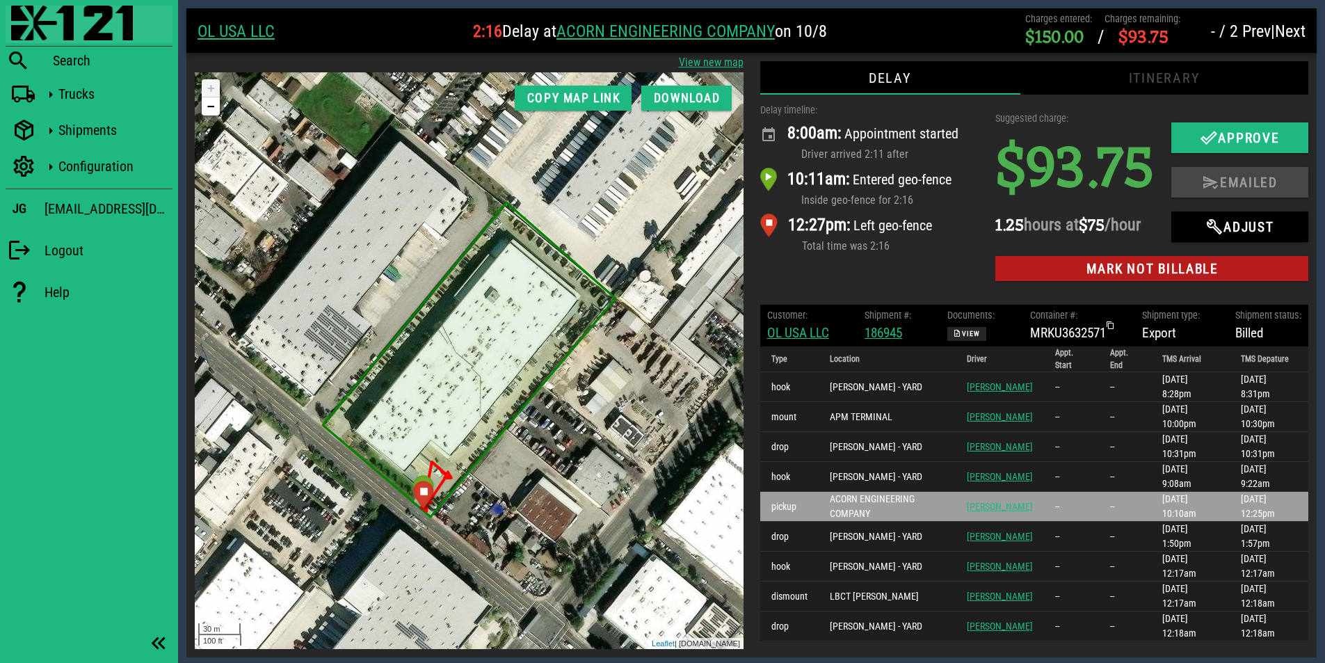
click at [54, 24] on img at bounding box center [72, 23] width 122 height 35
